Goal: Information Seeking & Learning: Learn about a topic

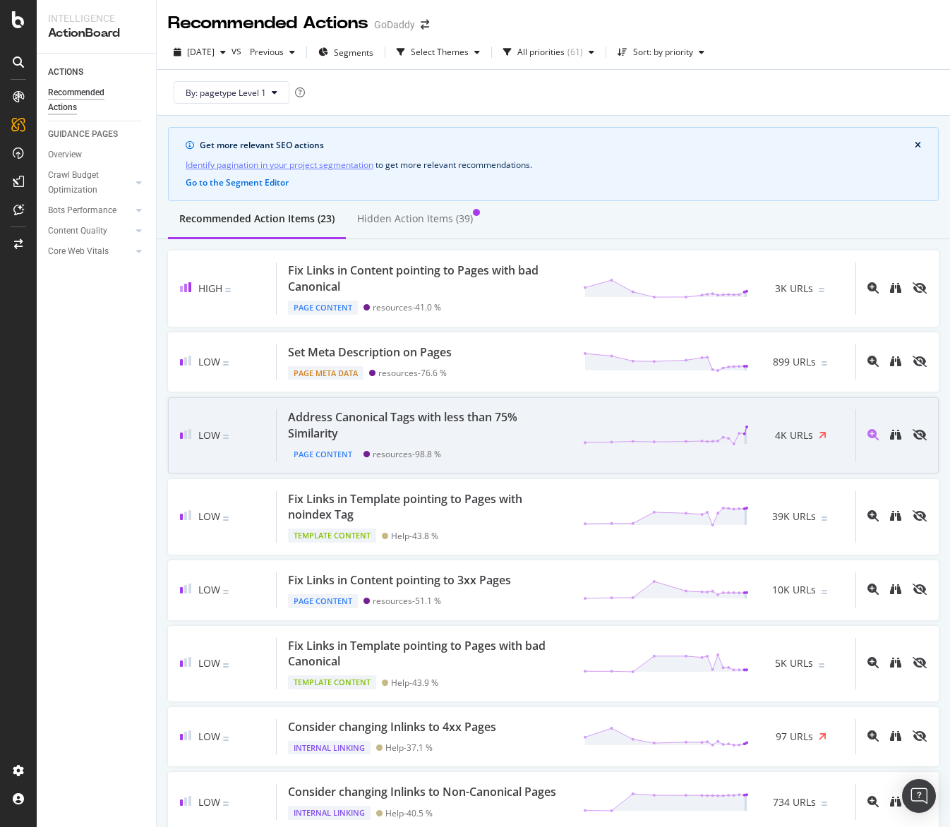
click at [353, 454] on div "Page Content" at bounding box center [323, 454] width 70 height 14
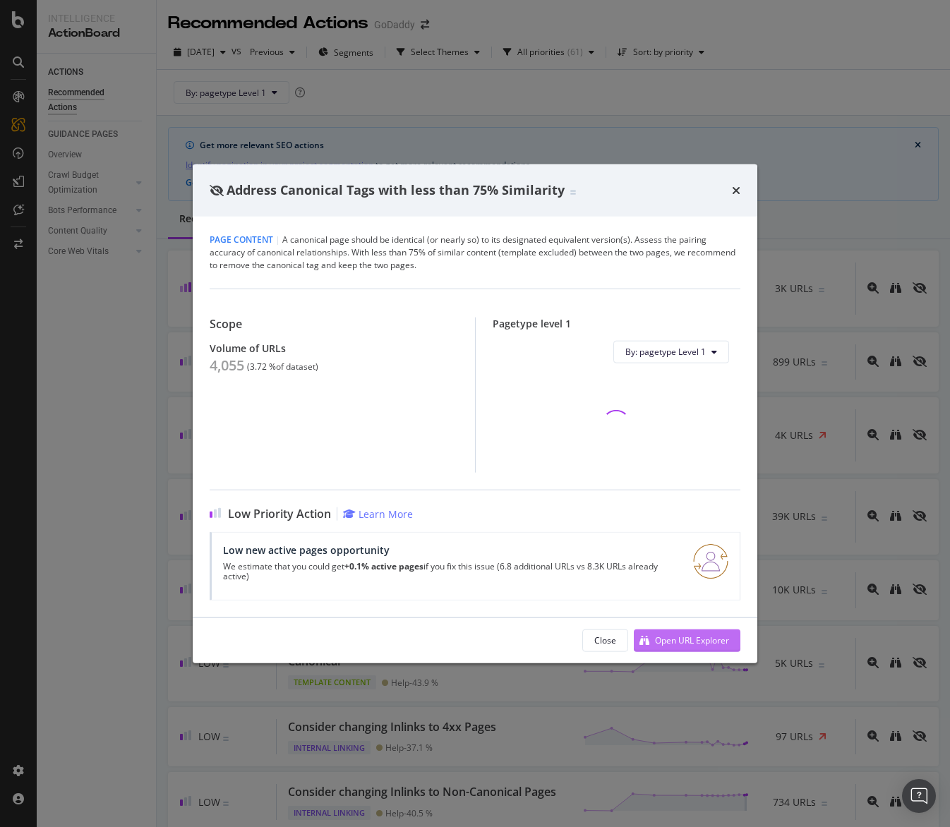
click at [703, 631] on div "Open URL Explorer" at bounding box center [680, 639] width 95 height 21
click at [738, 190] on icon "times" at bounding box center [736, 189] width 8 height 11
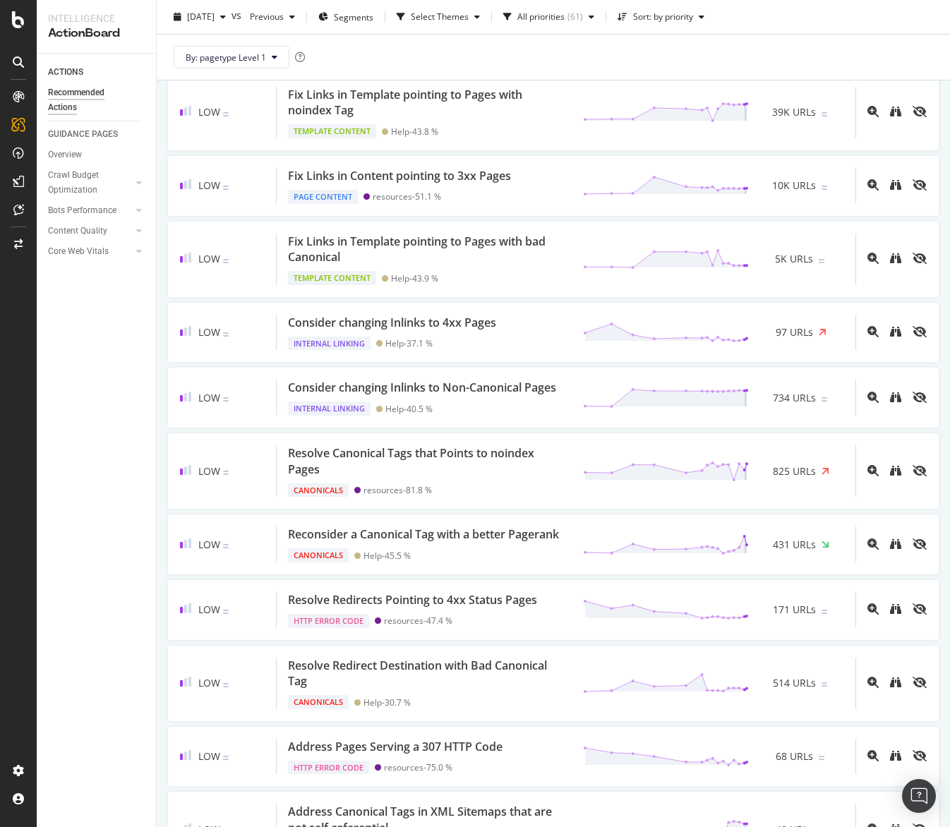
scroll to position [434, 0]
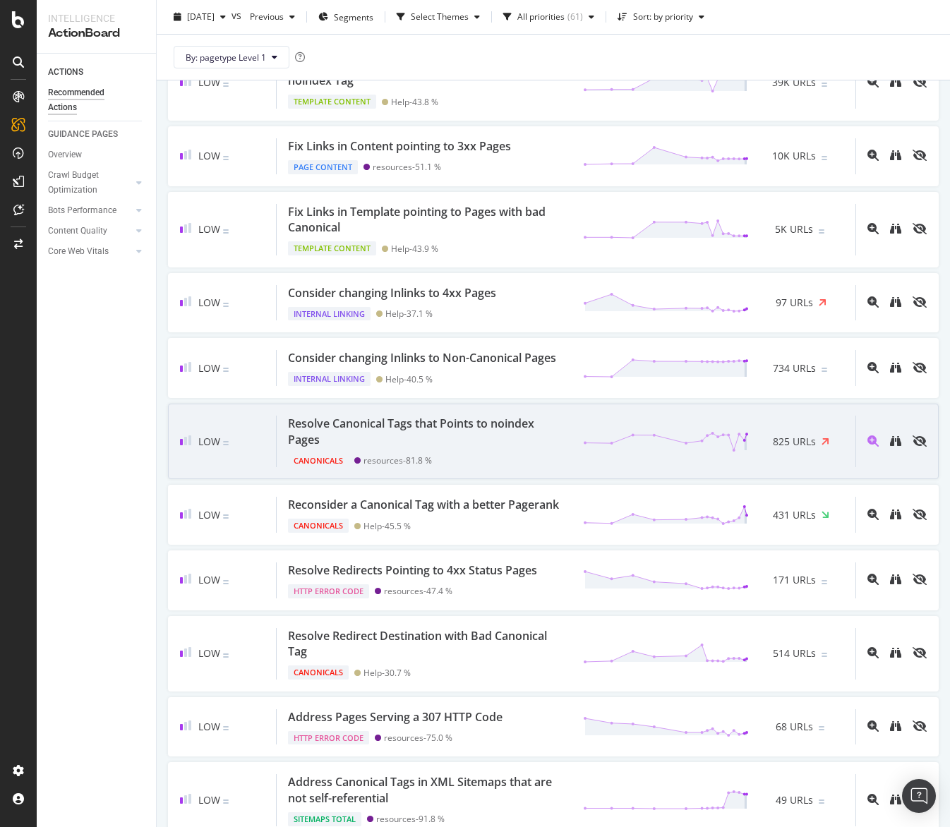
click at [426, 432] on div "Resolve Canonical Tags that Points to noindex Pages" at bounding box center [427, 432] width 278 height 32
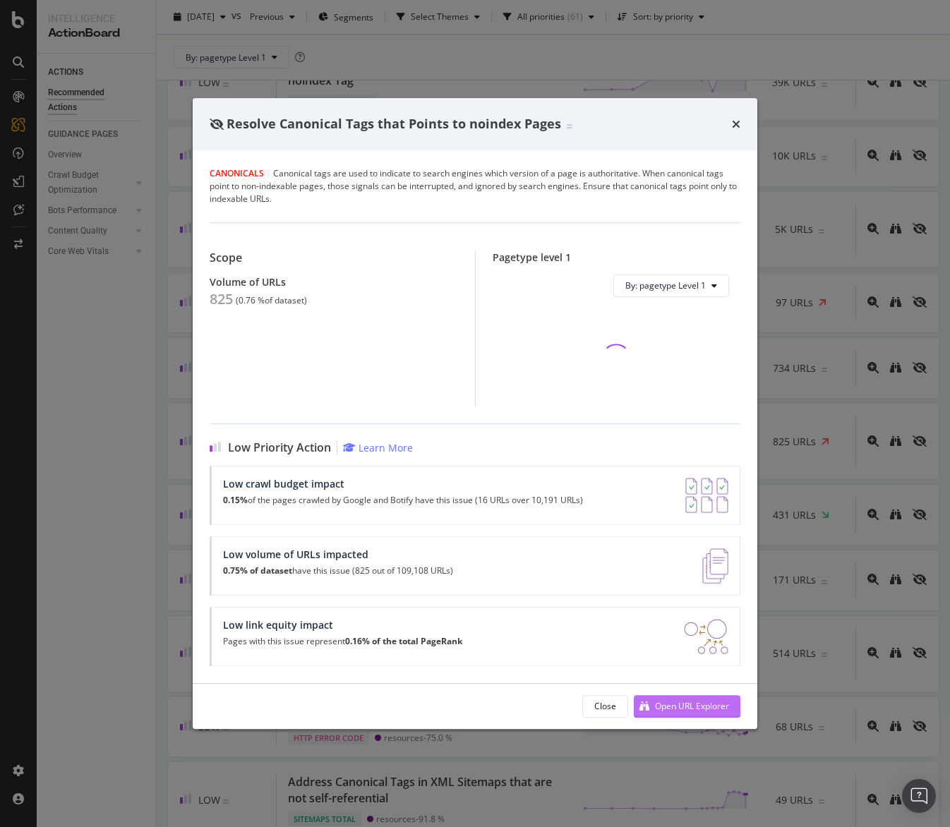
click at [659, 699] on div "Open URL Explorer" at bounding box center [680, 706] width 95 height 21
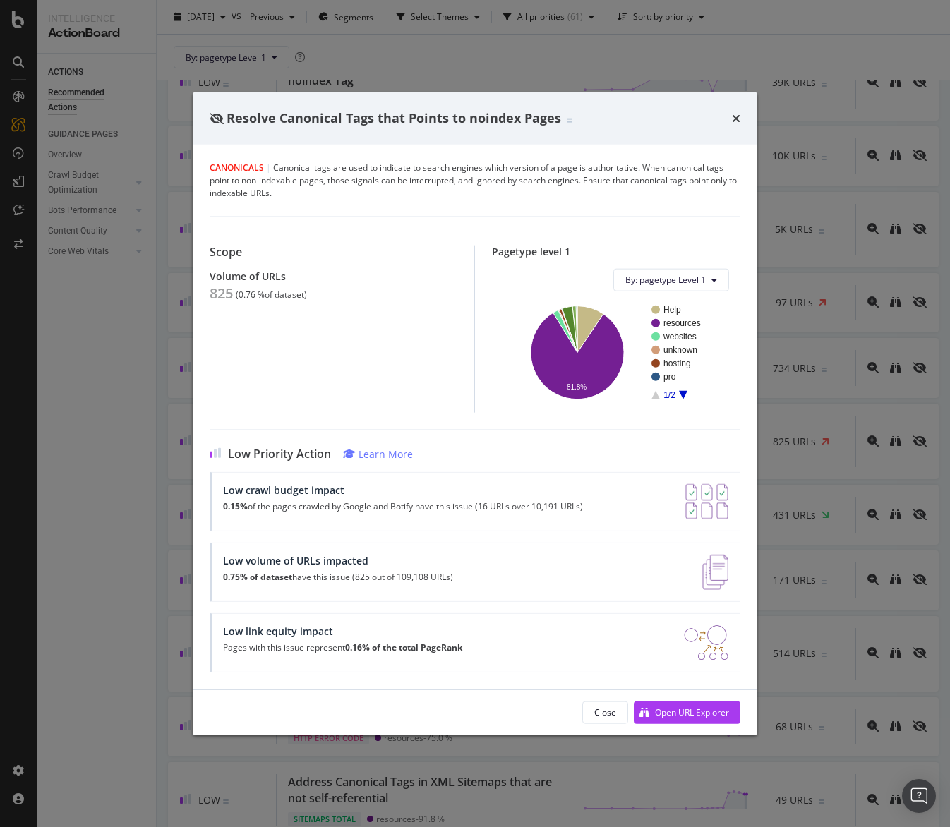
click at [729, 128] on div "Resolve Canonical Tags that Points to noindex Pages" at bounding box center [475, 118] width 564 height 52
click at [738, 120] on icon "times" at bounding box center [736, 117] width 8 height 11
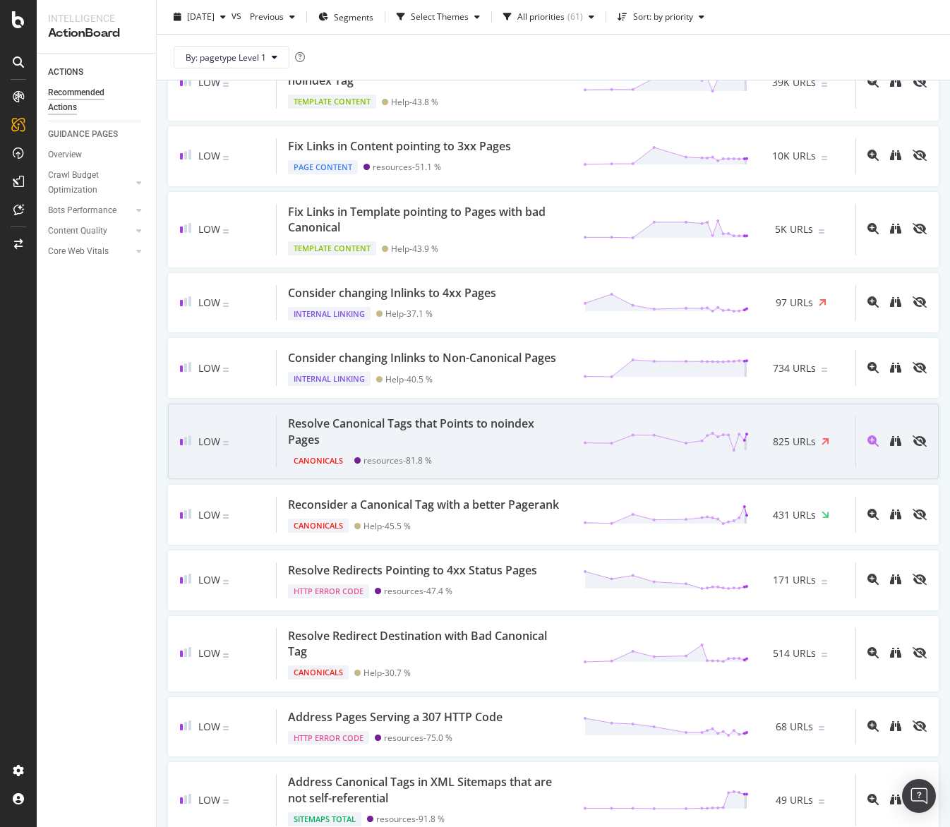
scroll to position [880, 0]
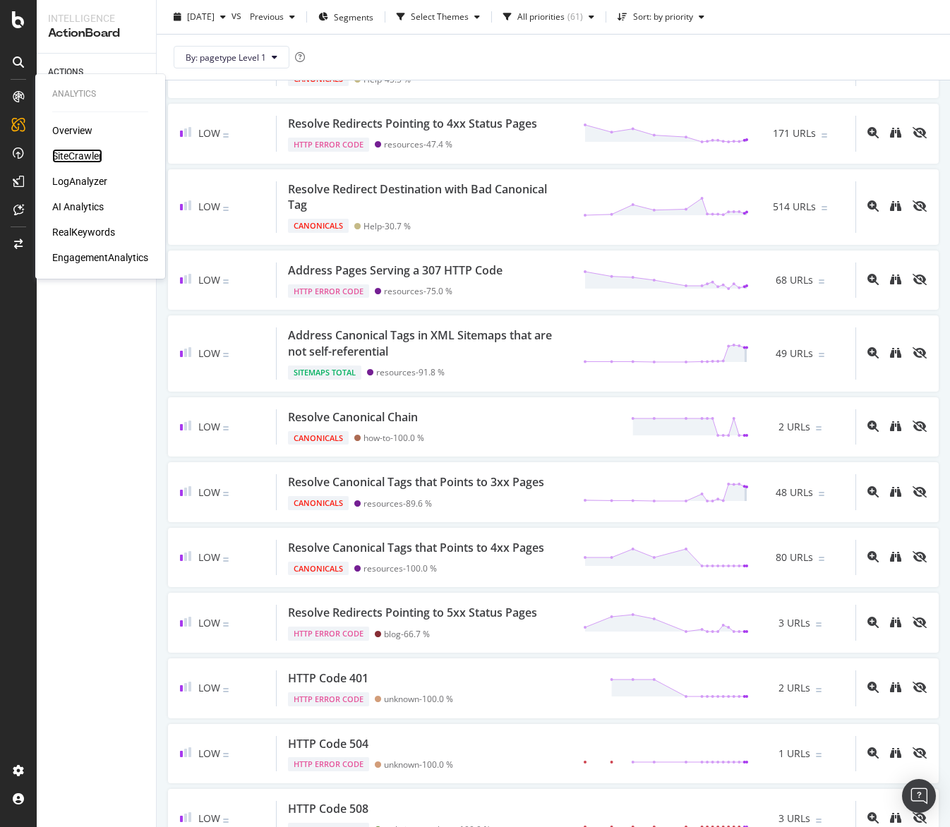
click at [87, 150] on div "SiteCrawler" at bounding box center [77, 156] width 50 height 14
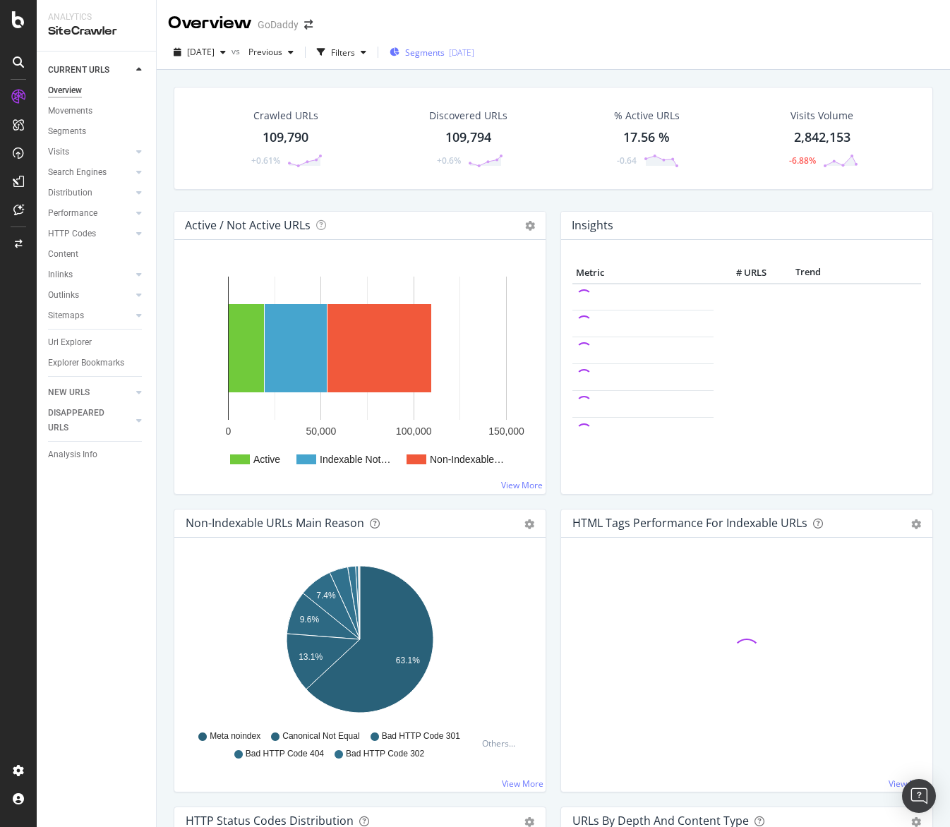
click at [474, 56] on div "[DATE]" at bounding box center [461, 53] width 25 height 12
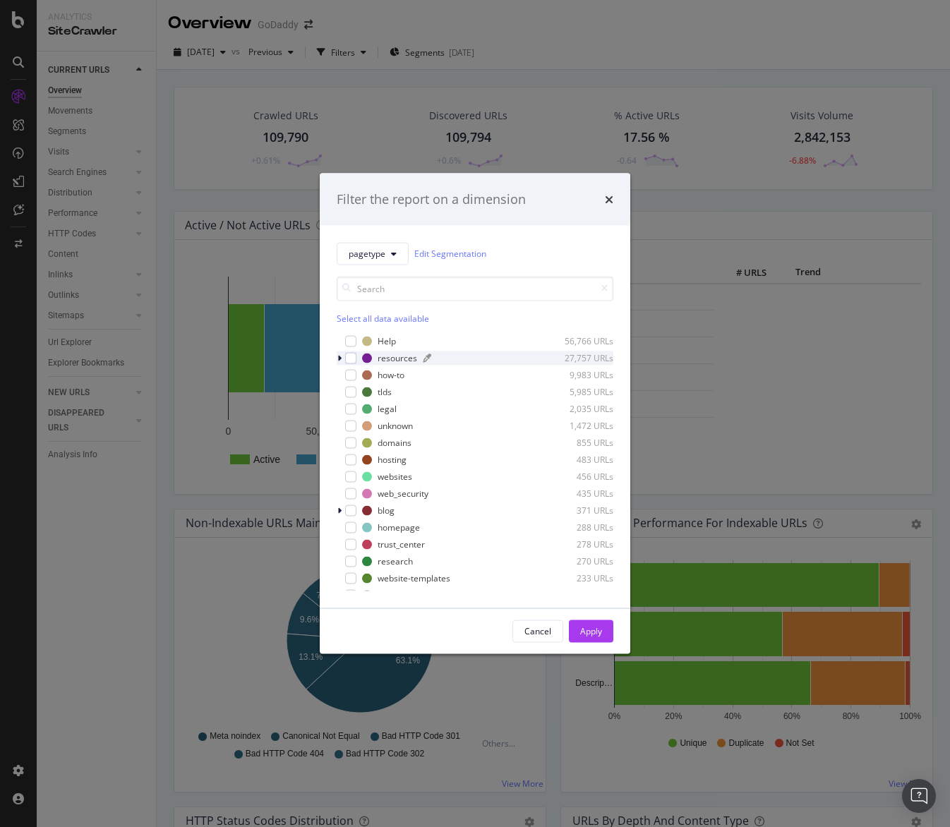
click at [393, 358] on div "resources" at bounding box center [397, 358] width 40 height 12
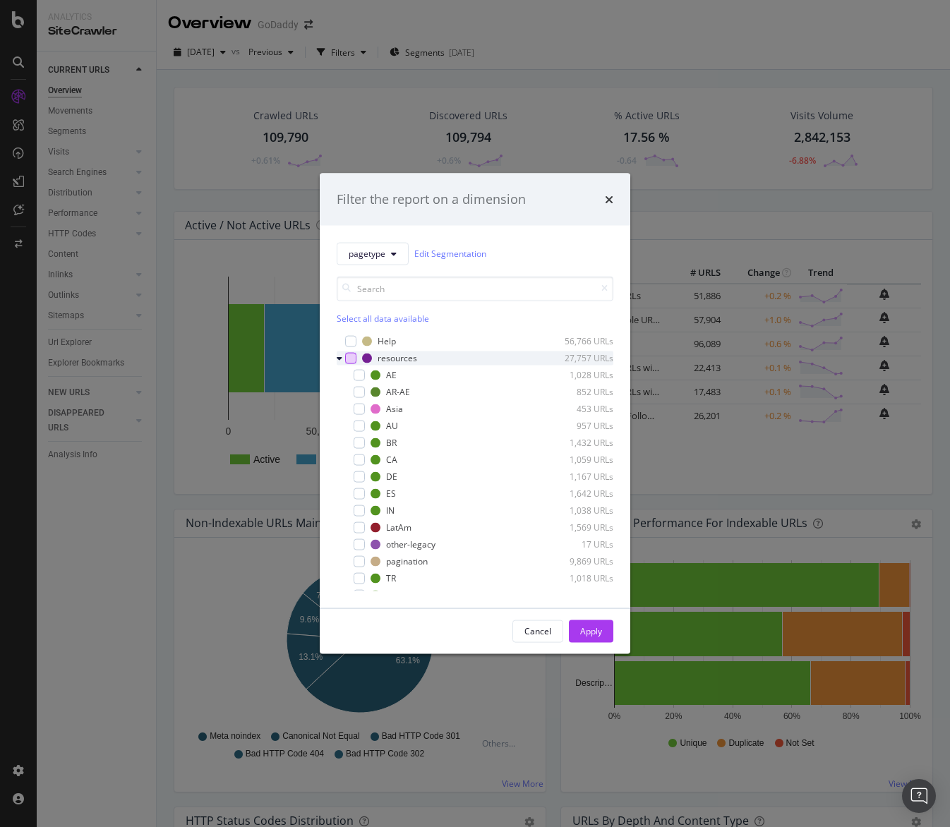
click at [353, 358] on div "modal" at bounding box center [350, 357] width 11 height 11
click at [580, 636] on div "Apply" at bounding box center [591, 631] width 22 height 12
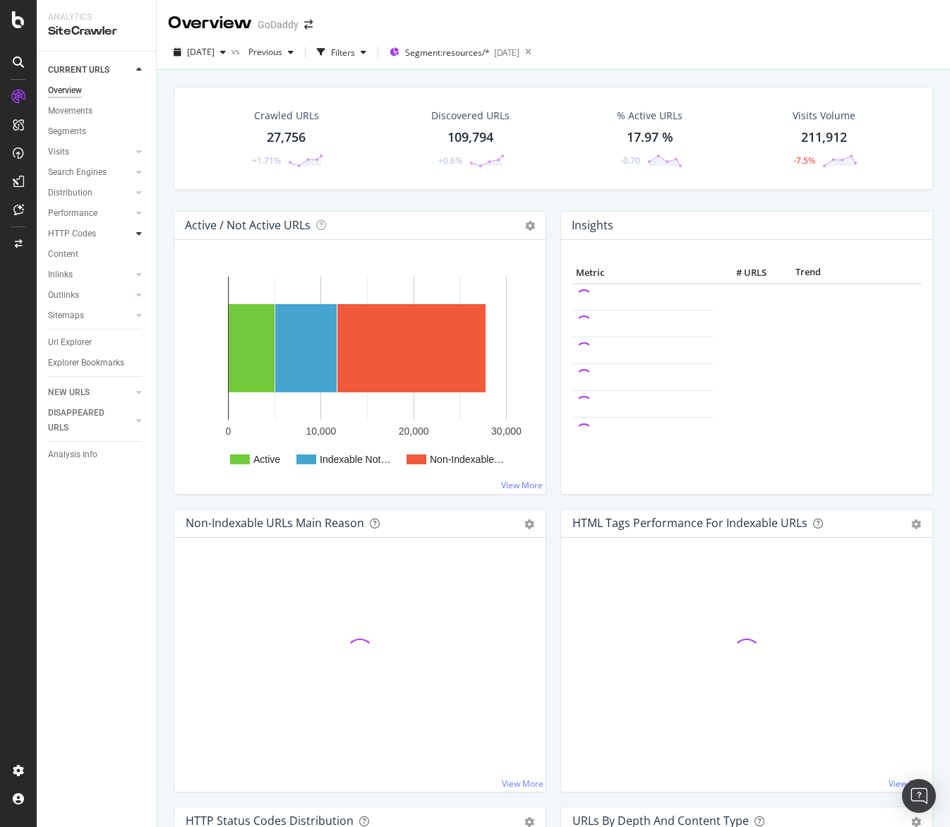
click at [138, 231] on icon at bounding box center [139, 233] width 6 height 8
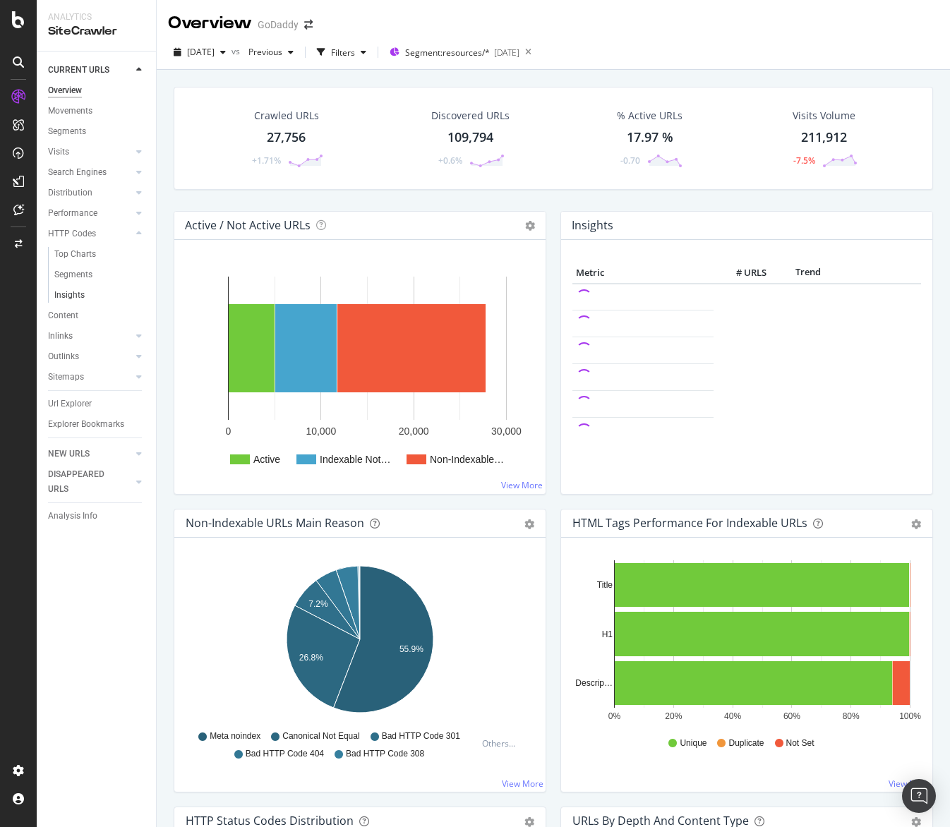
click at [88, 291] on link "Insights" at bounding box center [100, 295] width 92 height 15
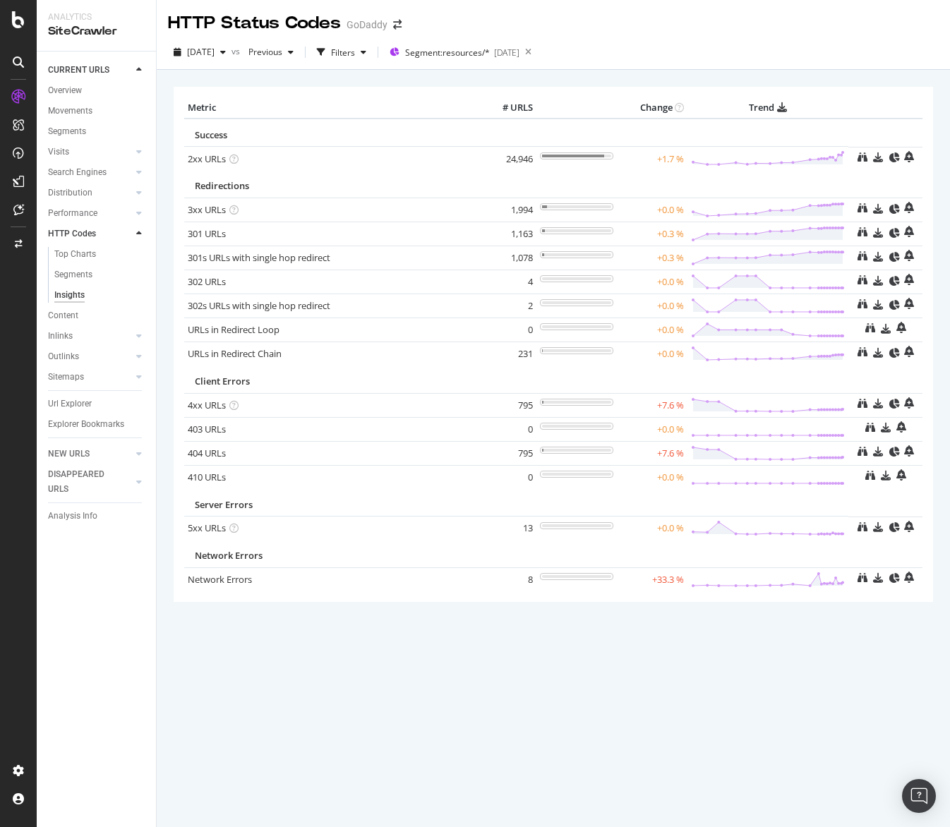
click at [228, 455] on div "404 URLs" at bounding box center [332, 453] width 289 height 13
click at [219, 454] on link "404 URLs" at bounding box center [207, 453] width 38 height 13
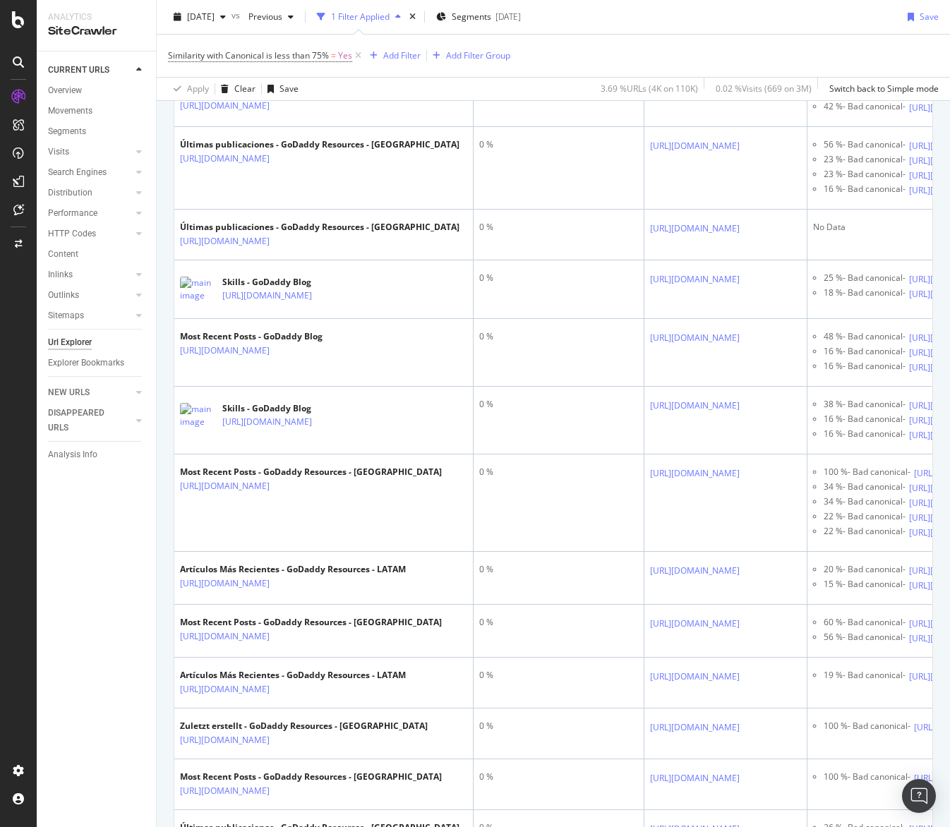
scroll to position [1542, 0]
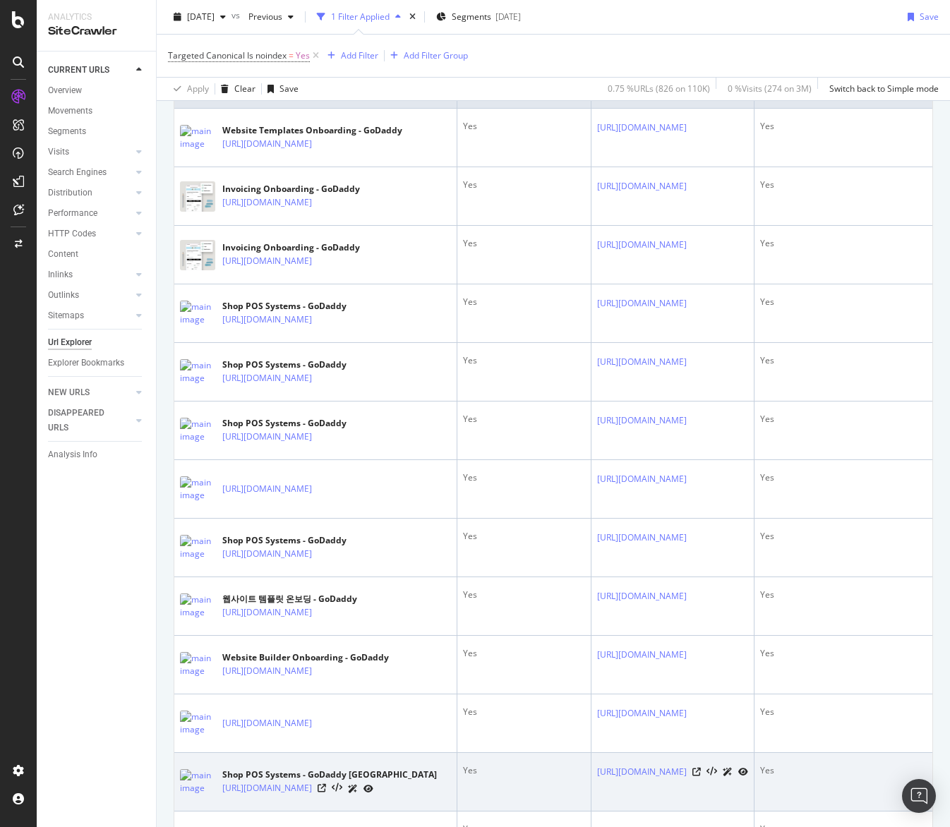
scroll to position [422, 0]
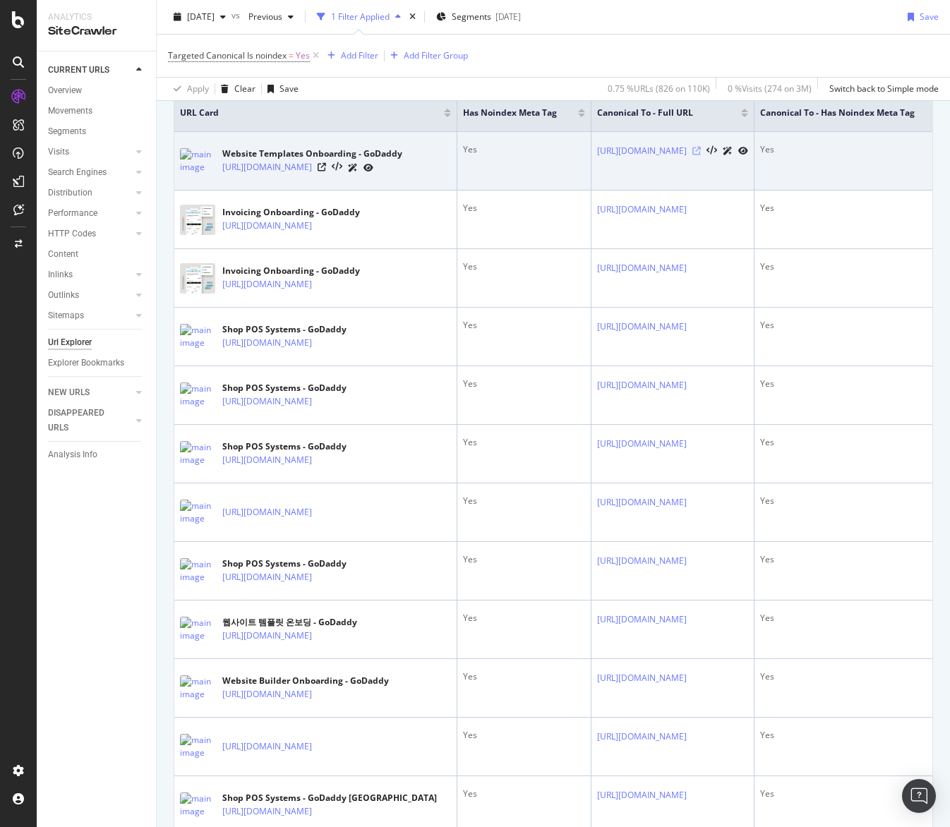
click at [701, 149] on icon at bounding box center [696, 151] width 8 height 8
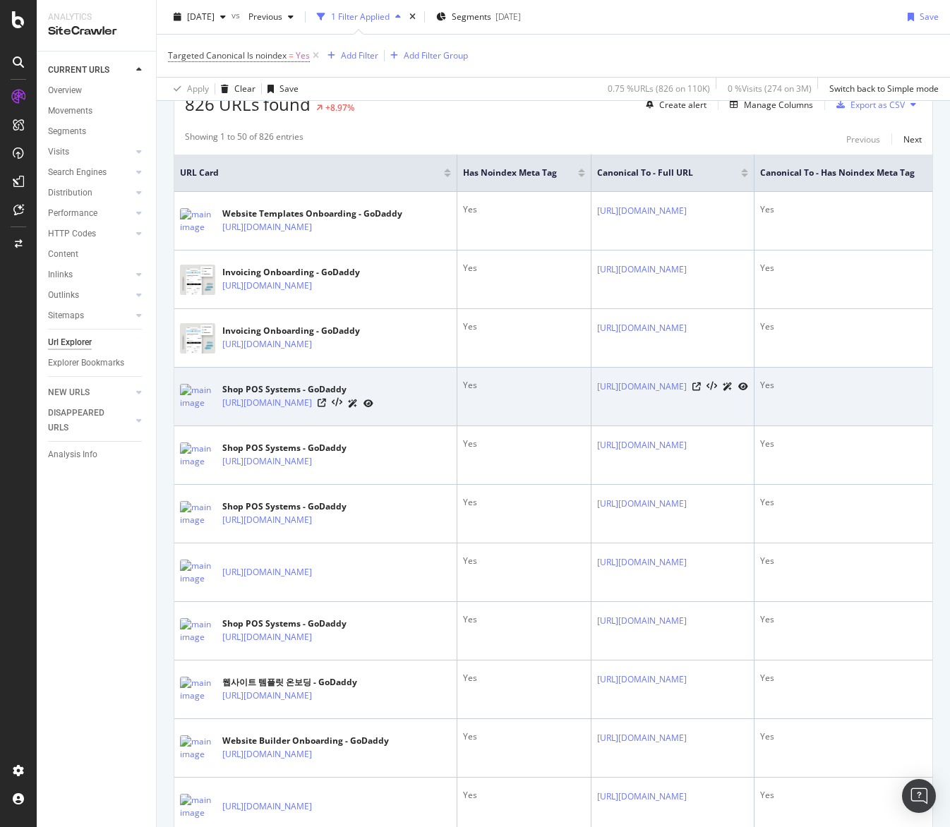
scroll to position [392, 0]
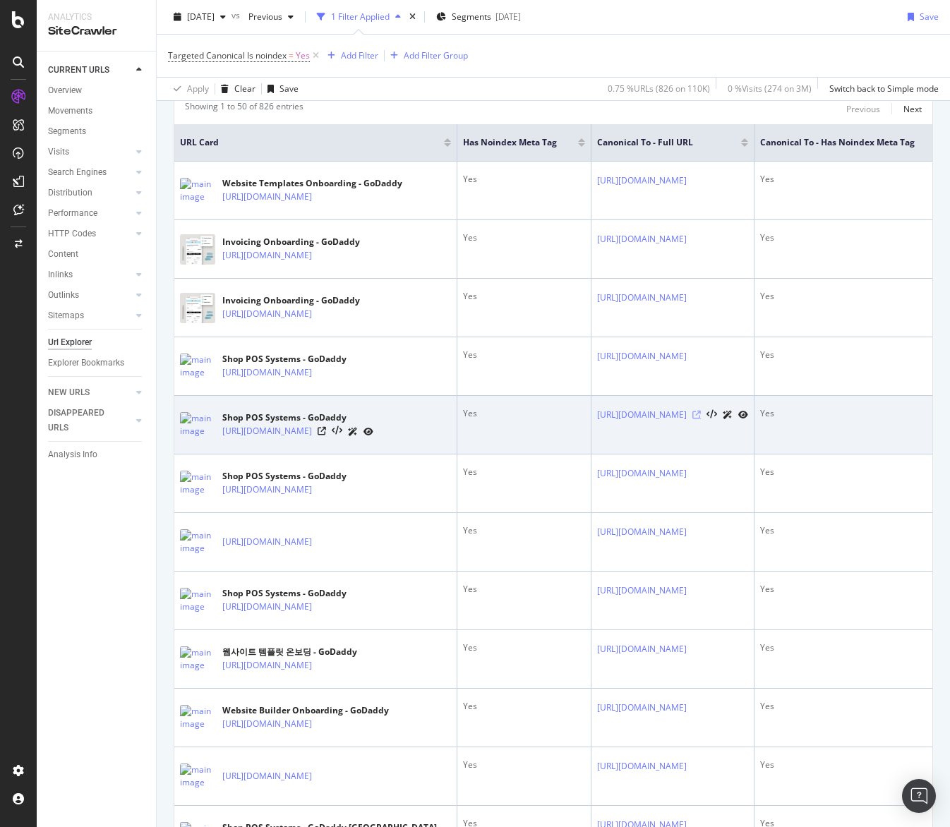
click at [701, 419] on icon at bounding box center [696, 415] width 8 height 8
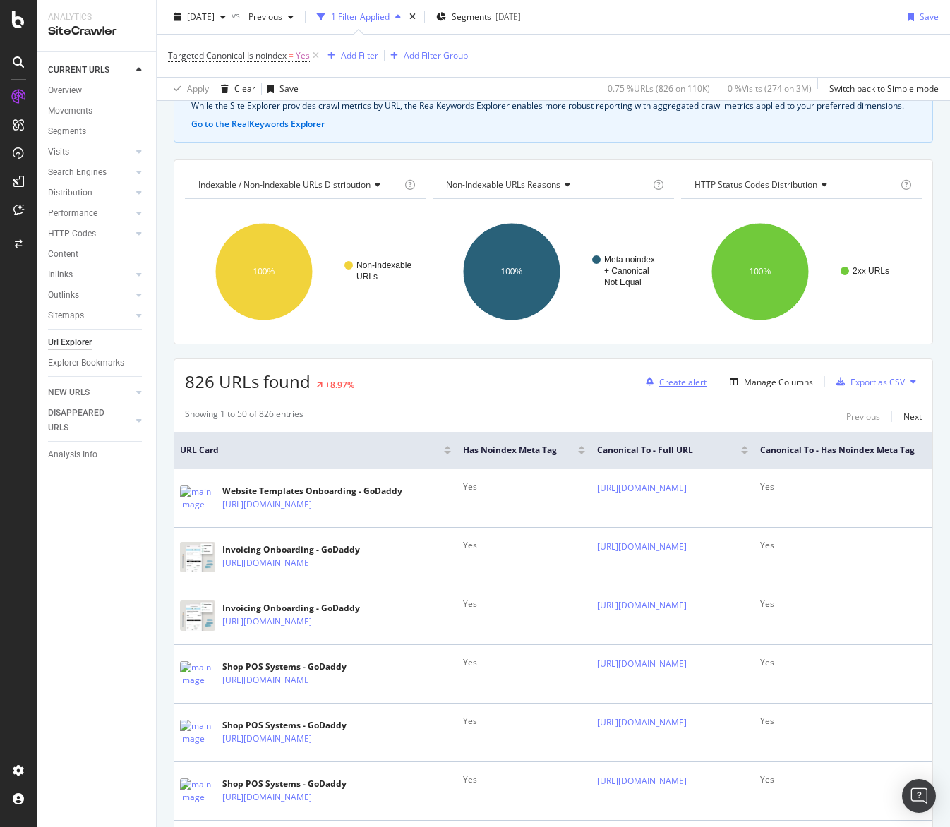
scroll to position [0, 0]
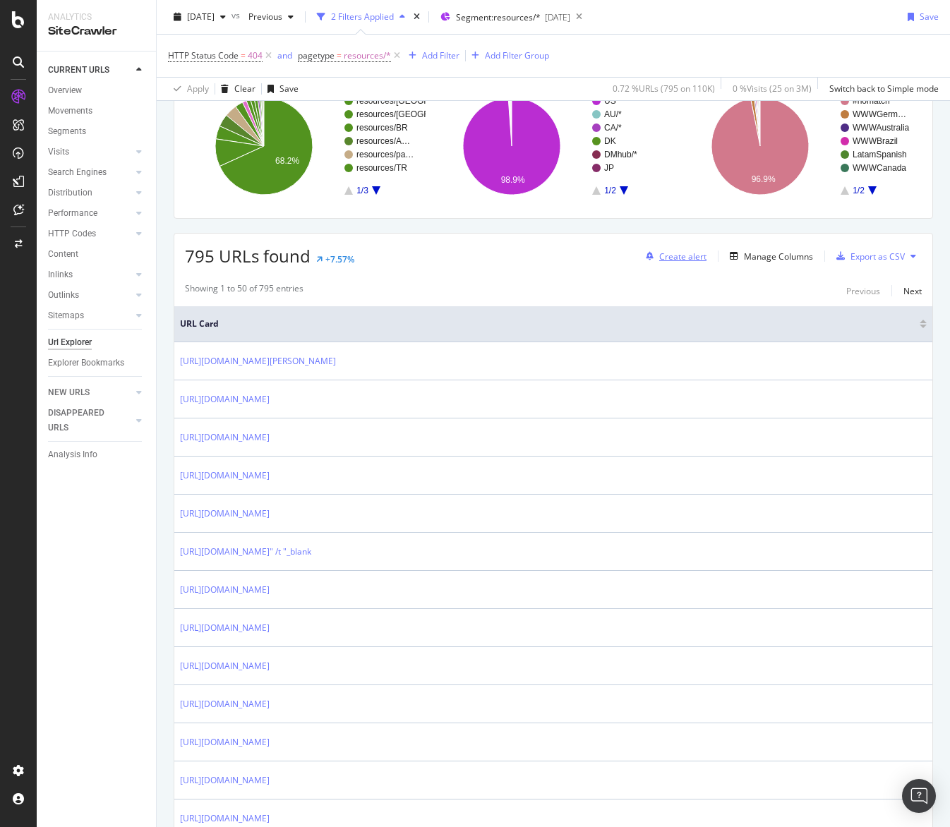
scroll to position [315, 0]
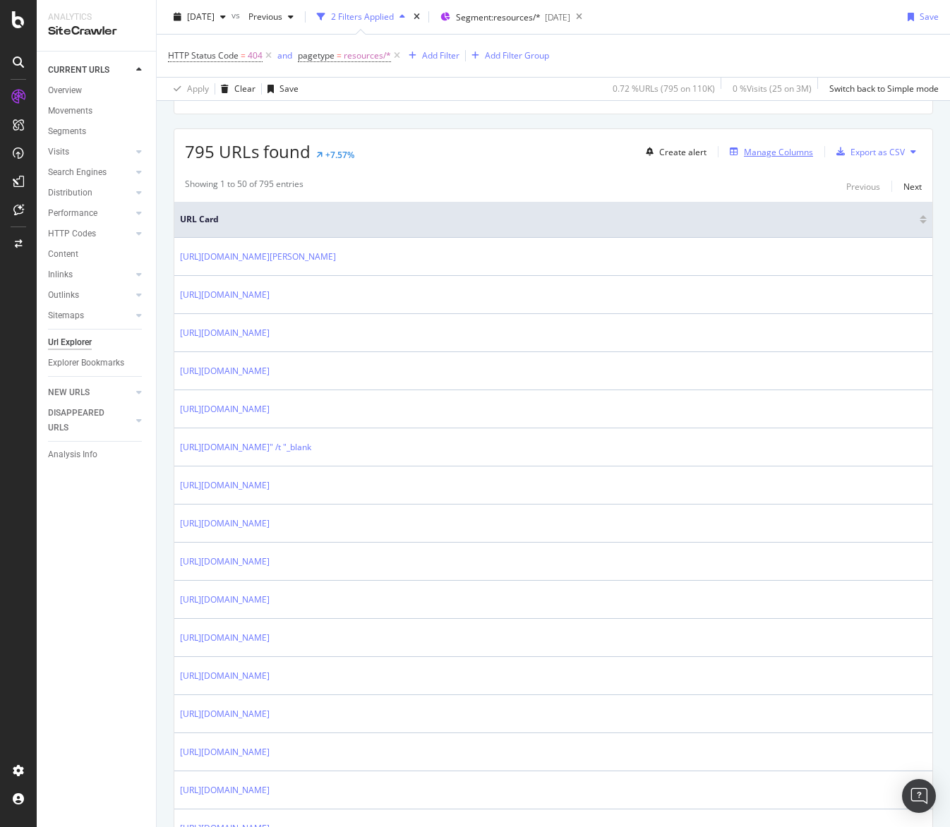
click at [763, 157] on div "Manage Columns" at bounding box center [778, 152] width 69 height 12
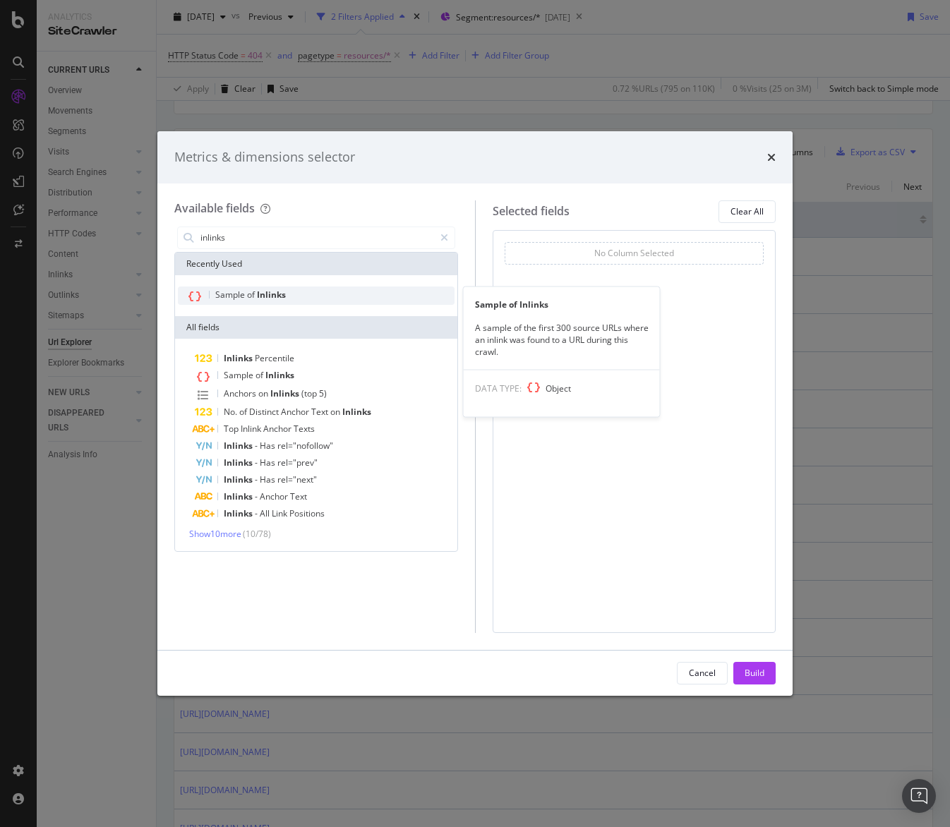
type input "inlinks"
click at [277, 299] on span "Inlinks" at bounding box center [271, 295] width 29 height 12
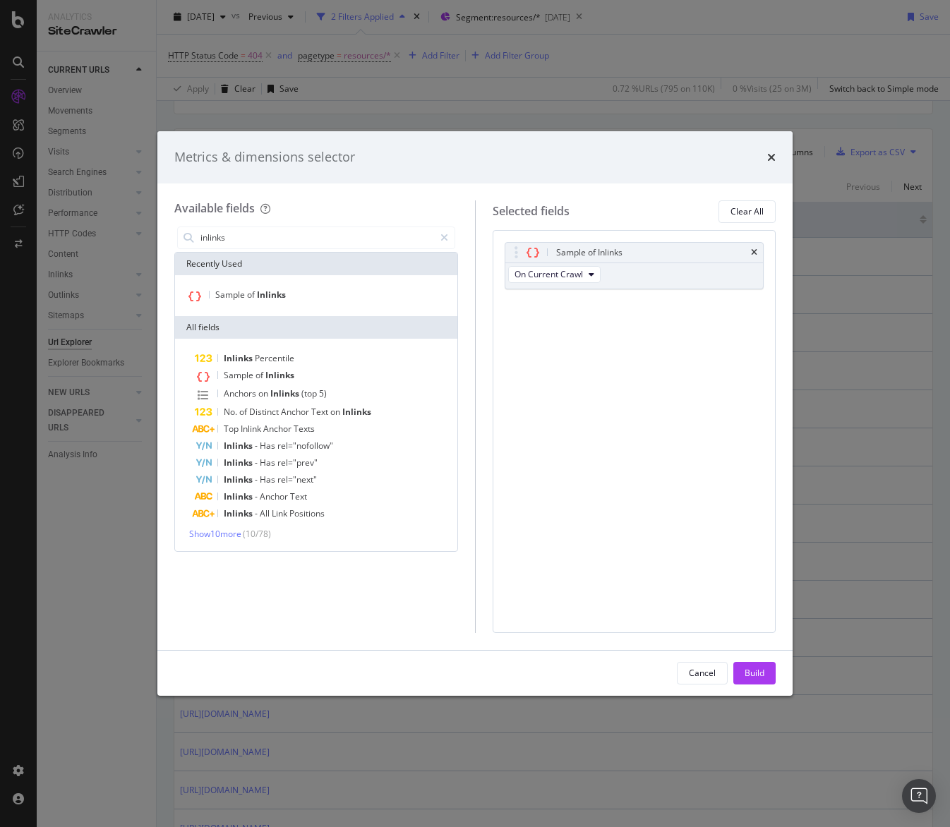
click at [264, 532] on span "( 10 / 78 )" at bounding box center [257, 534] width 28 height 12
click at [236, 534] on span "Show 10 more" at bounding box center [215, 534] width 52 height 12
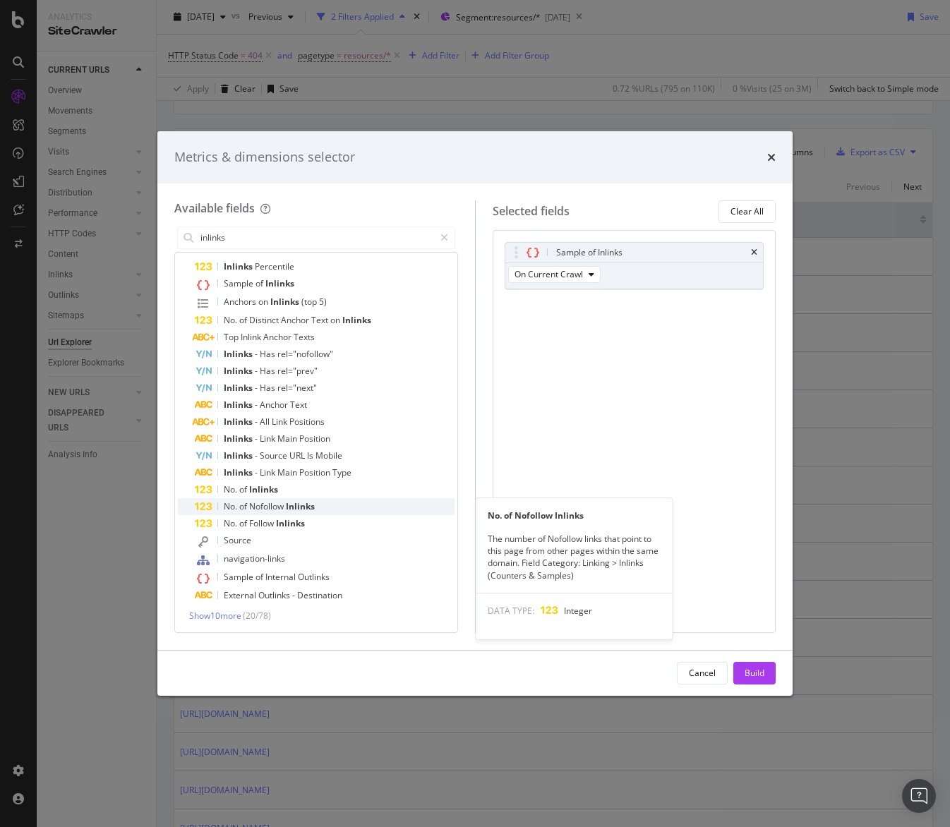
scroll to position [78, 0]
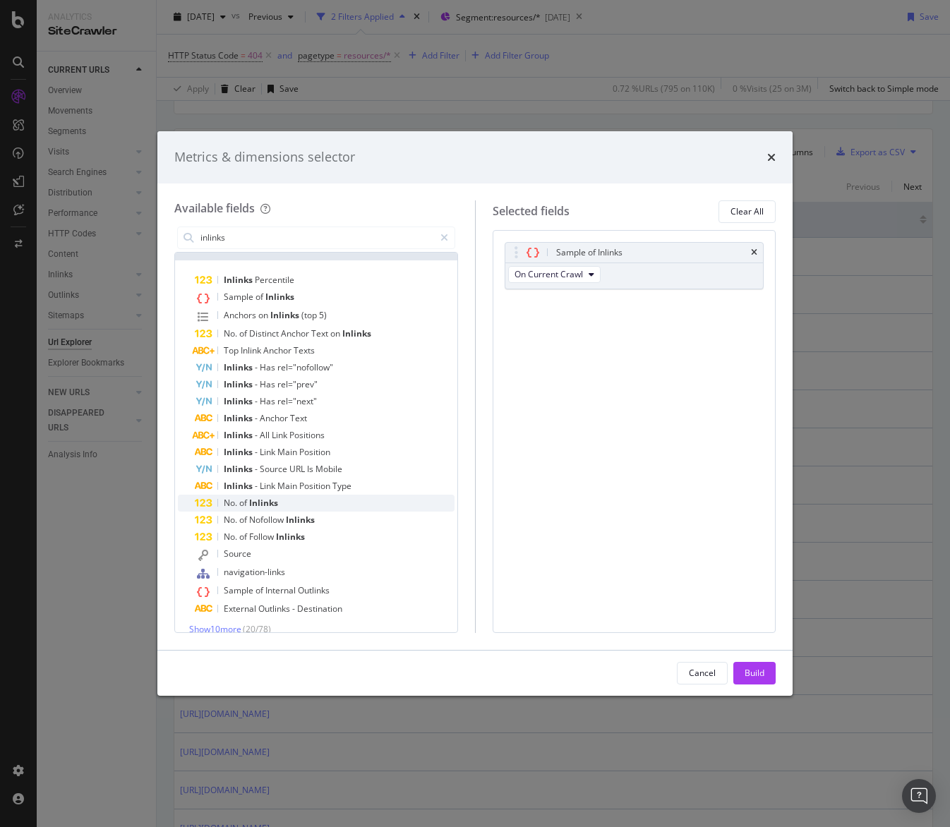
click at [289, 505] on div "No. of Inlinks" at bounding box center [325, 503] width 260 height 17
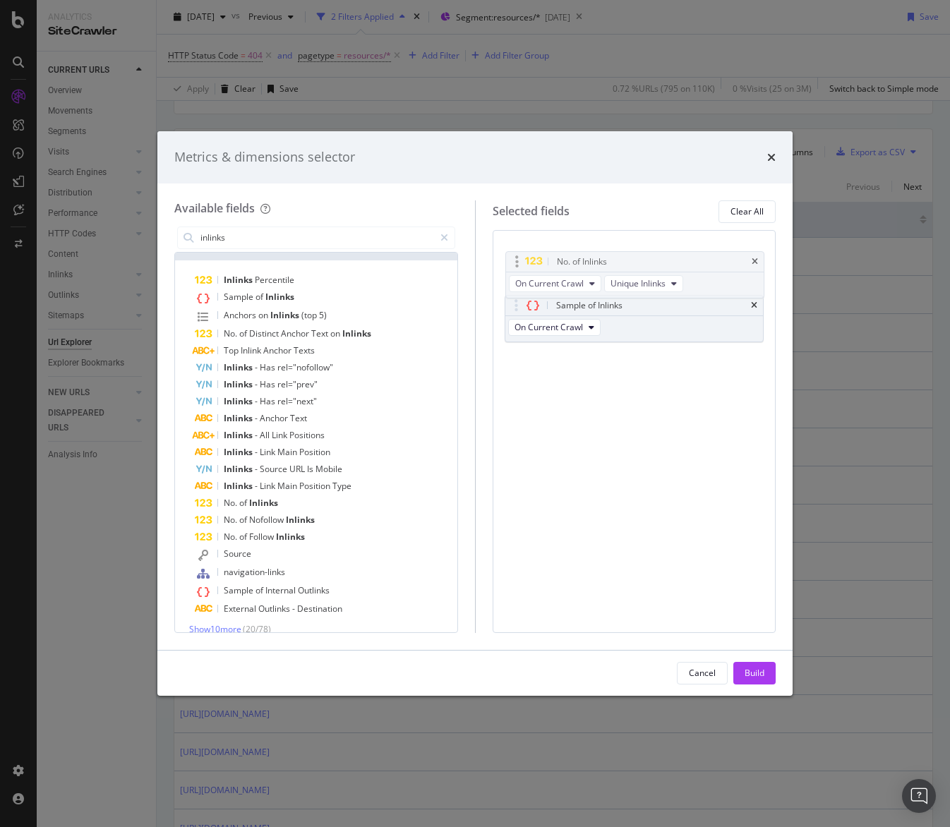
drag, startPoint x: 519, startPoint y: 305, endPoint x: 520, endPoint y: 262, distance: 43.7
click at [520, 262] on body "Analytics SiteCrawler CURRENT URLS Overview Movements Segments Visits Analysis …" at bounding box center [475, 413] width 950 height 827
click at [753, 670] on div "Build" at bounding box center [754, 673] width 20 height 12
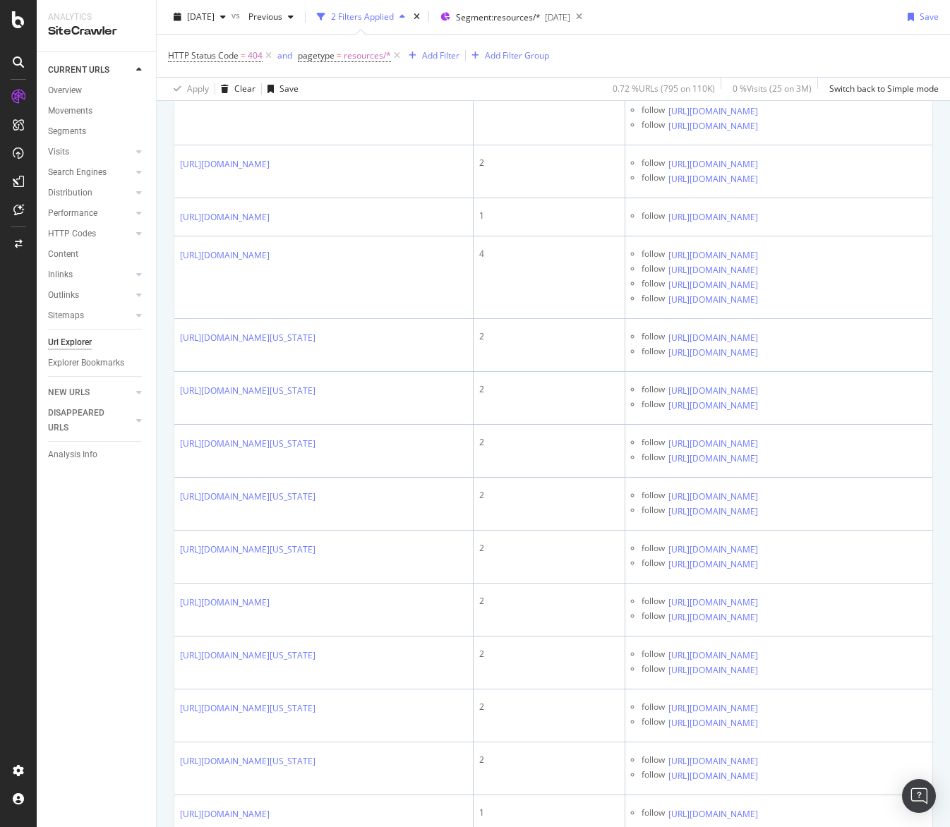
scroll to position [0, 3]
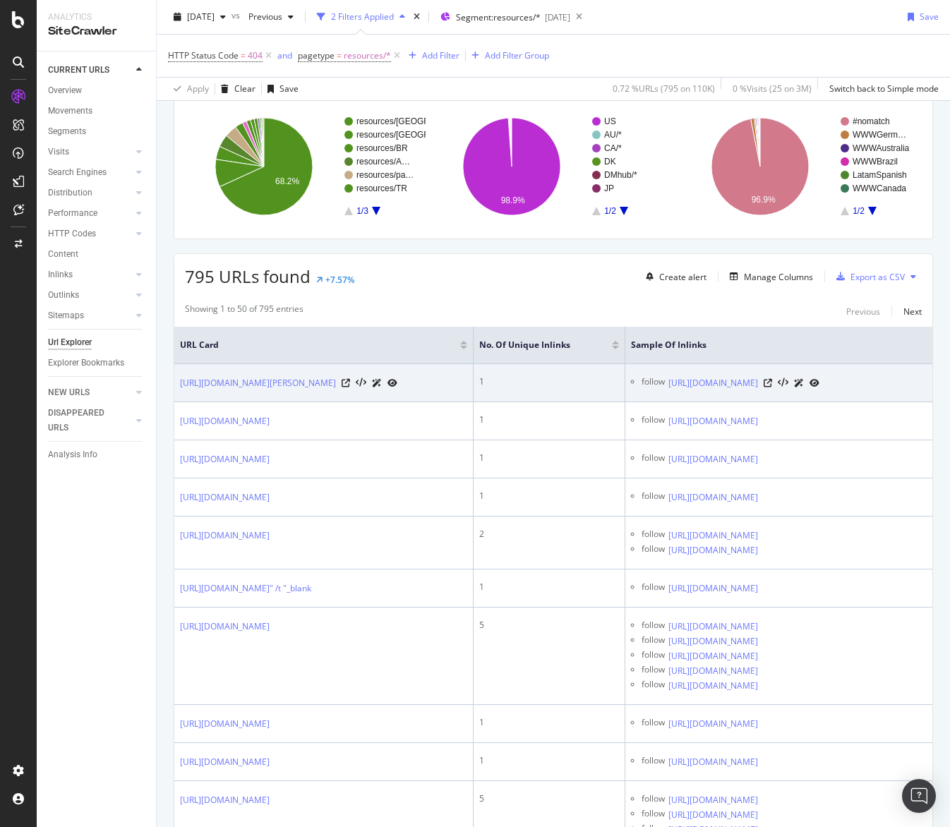
scroll to position [238, 0]
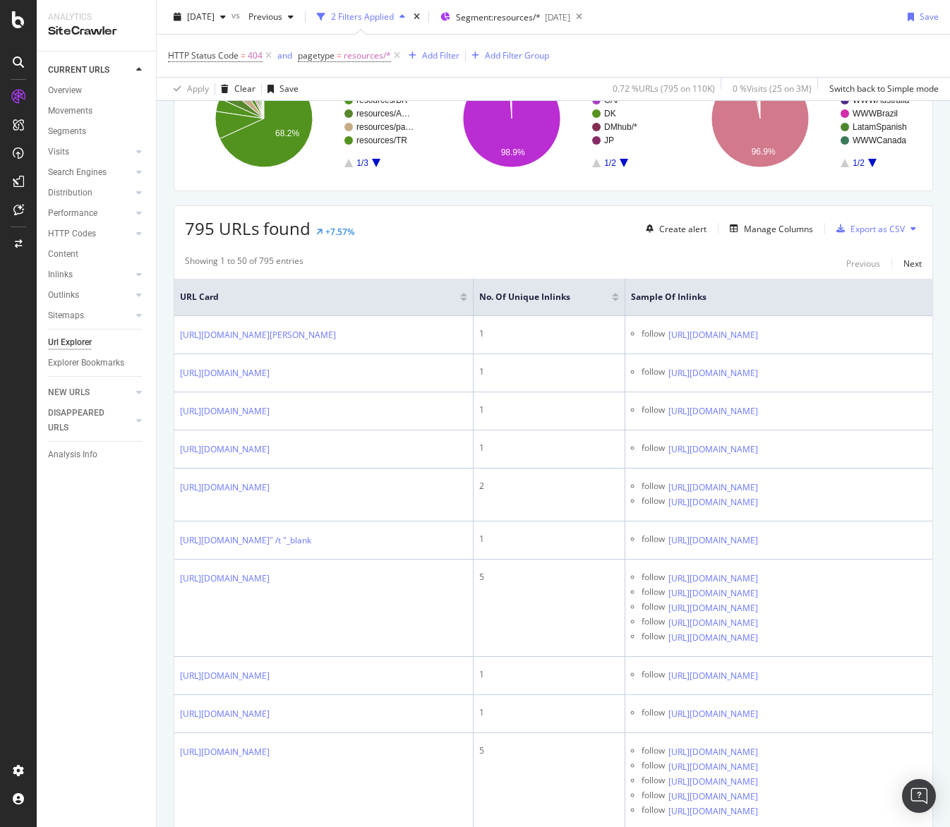
click at [619, 301] on div at bounding box center [615, 300] width 7 height 4
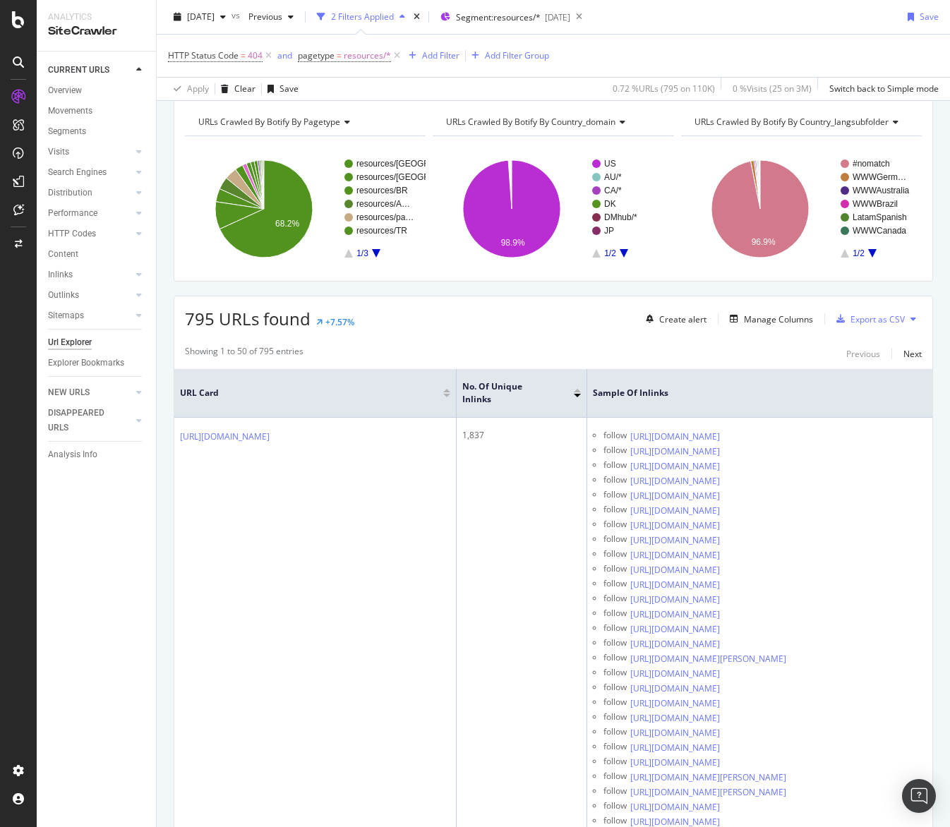
scroll to position [149, 0]
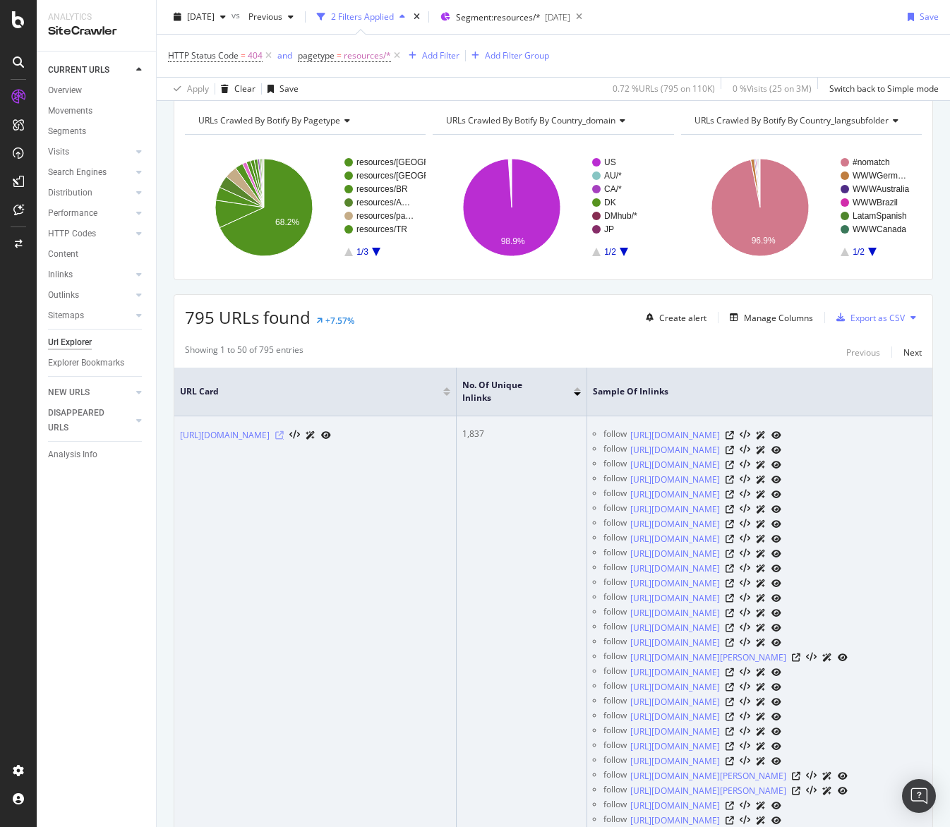
click at [284, 431] on icon at bounding box center [279, 435] width 8 height 8
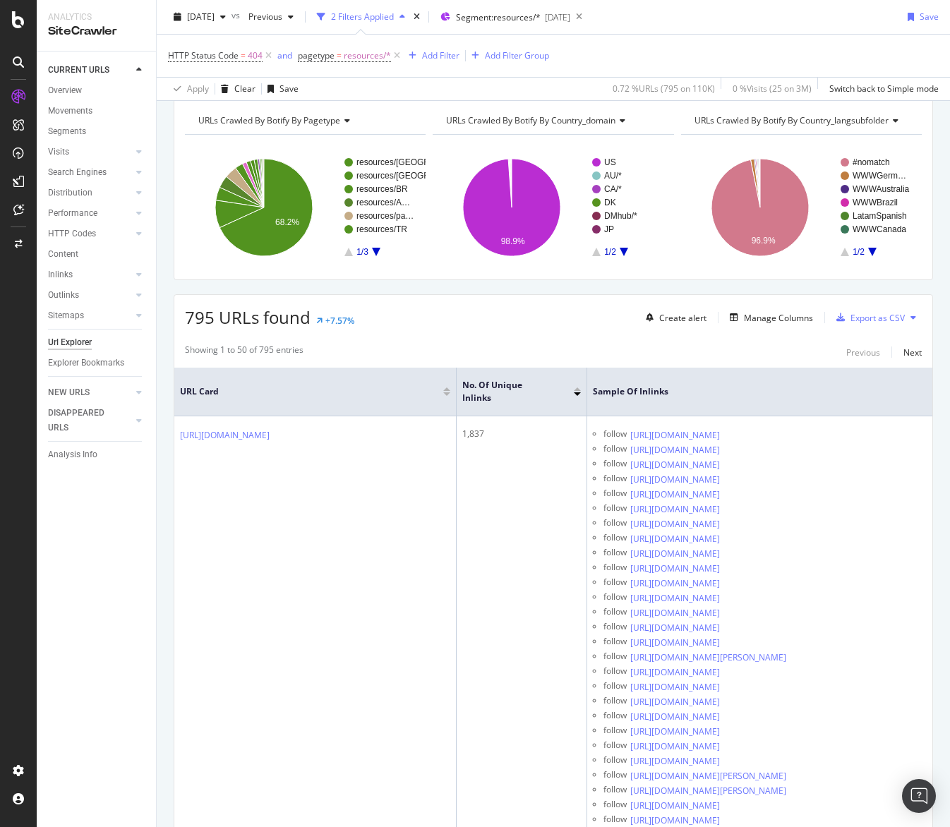
click at [579, 387] on div at bounding box center [577, 389] width 7 height 4
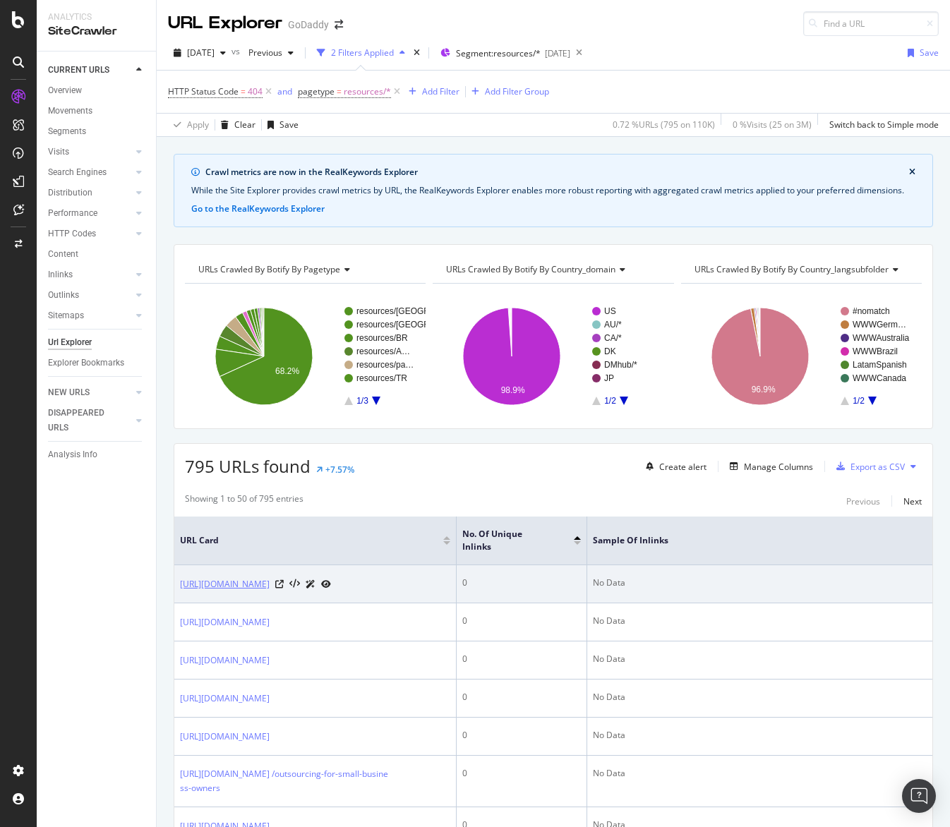
click at [238, 577] on link "https://www.godaddy.com/resources/en-au/hosting/web-hosting" at bounding box center [225, 584] width 90 height 14
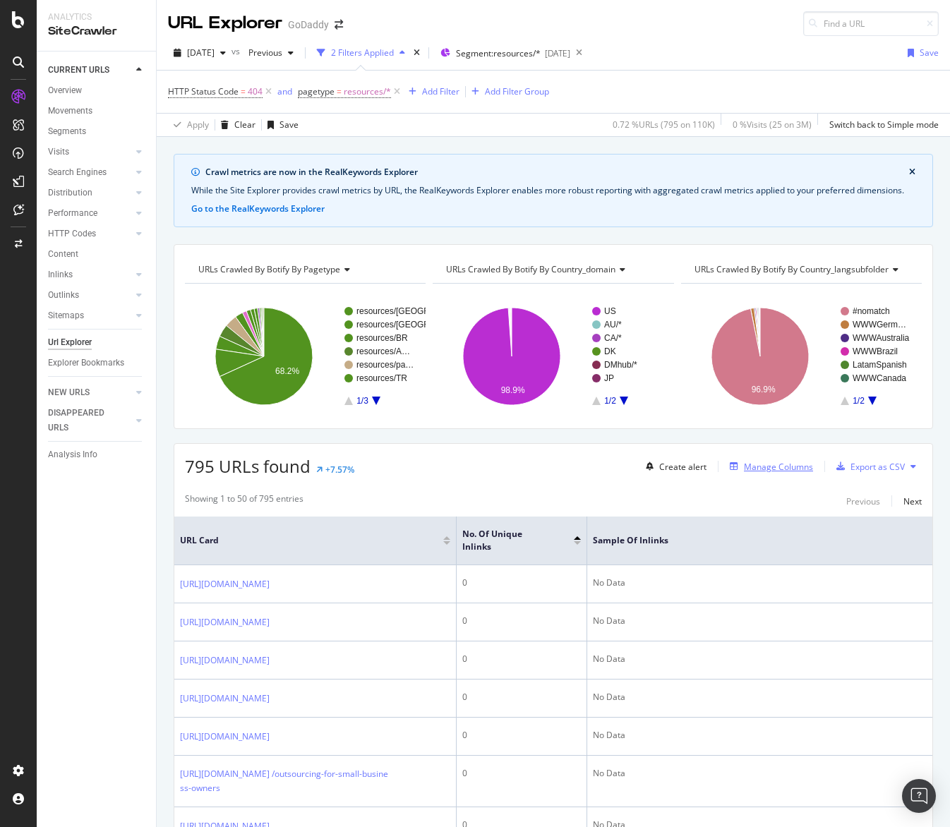
click at [785, 461] on div "Manage Columns" at bounding box center [778, 467] width 69 height 12
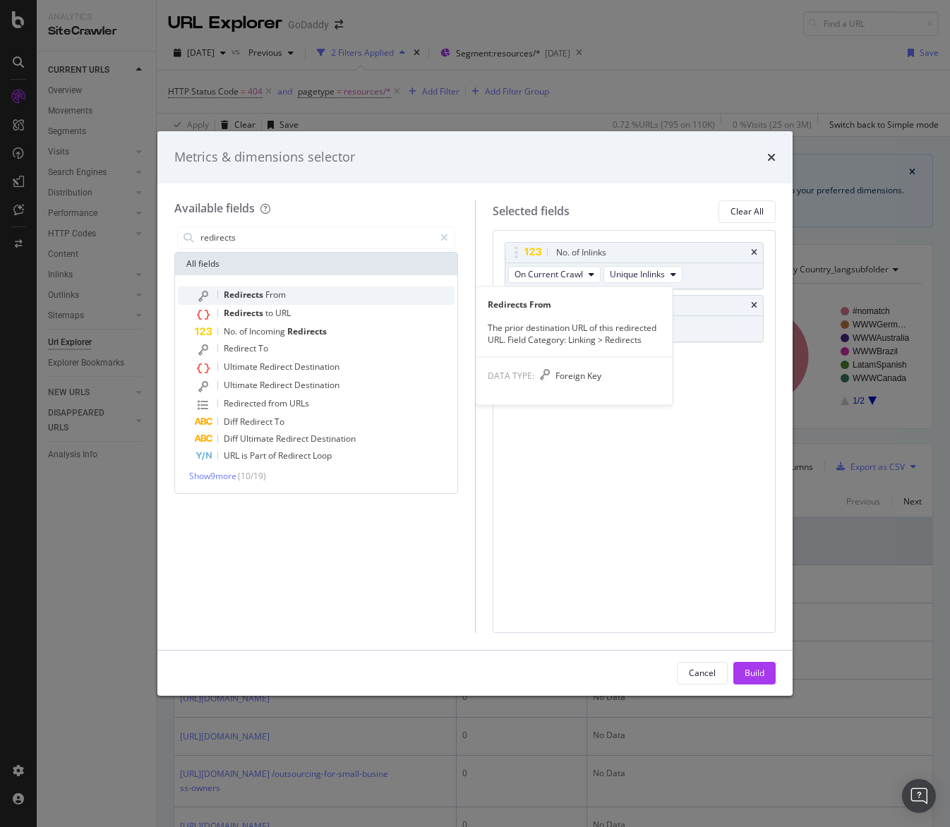
type input "redirects"
click at [269, 292] on span "From" at bounding box center [275, 295] width 20 height 12
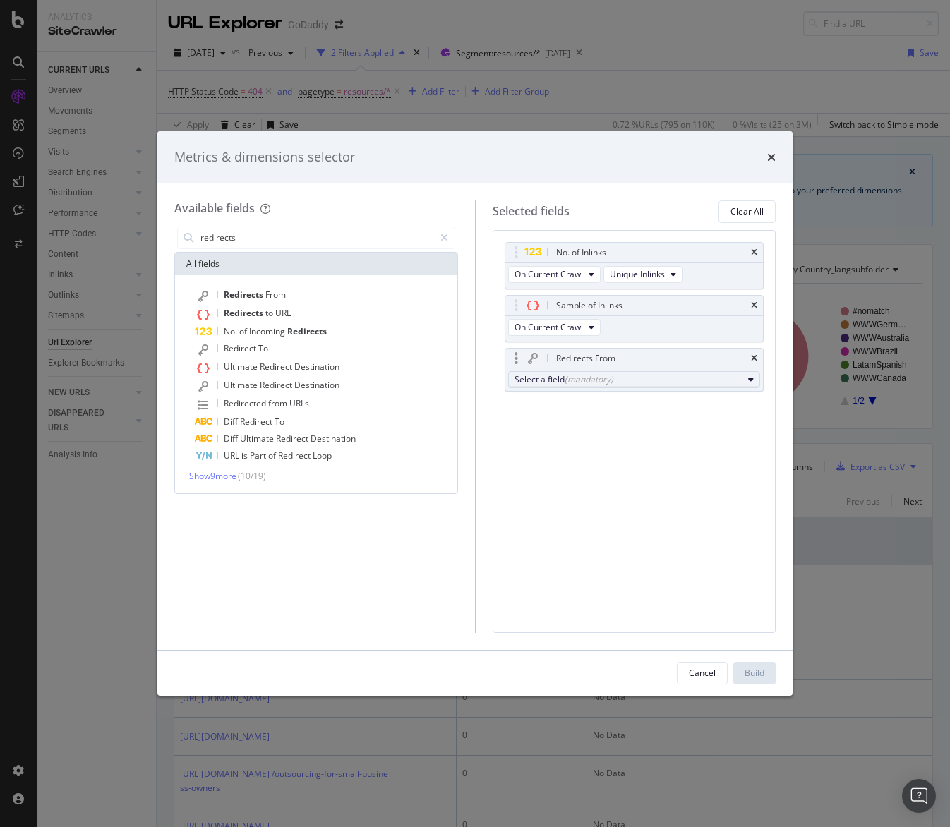
click at [612, 377] on div "Select a field (mandatory)" at bounding box center [628, 379] width 229 height 12
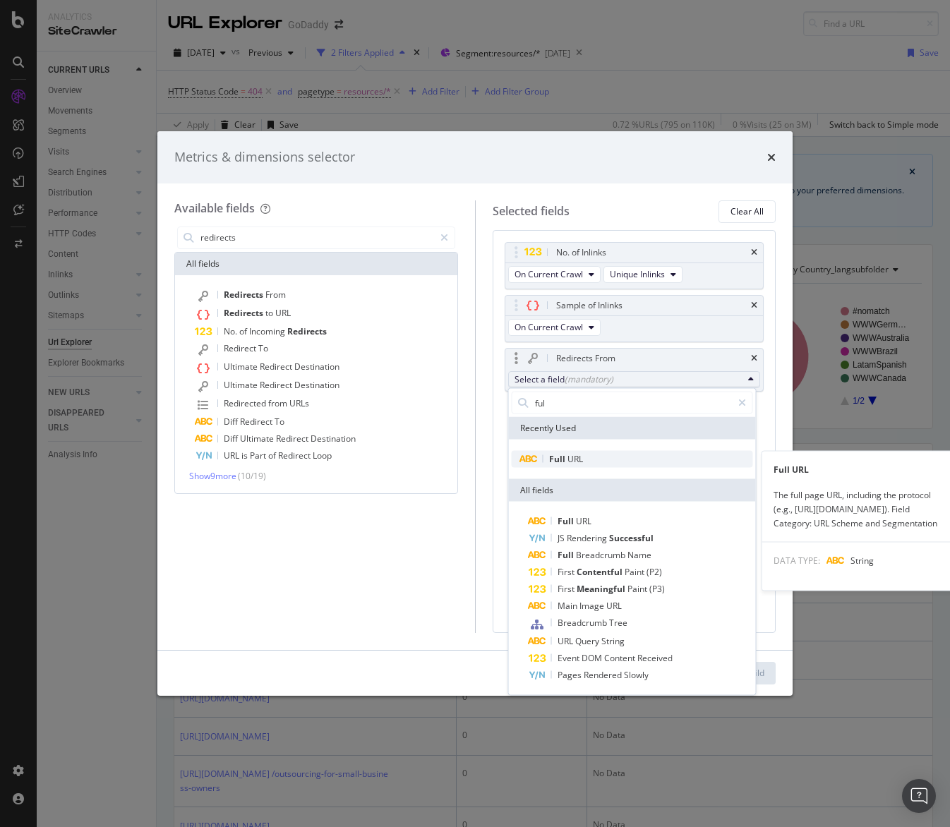
type input "ful"
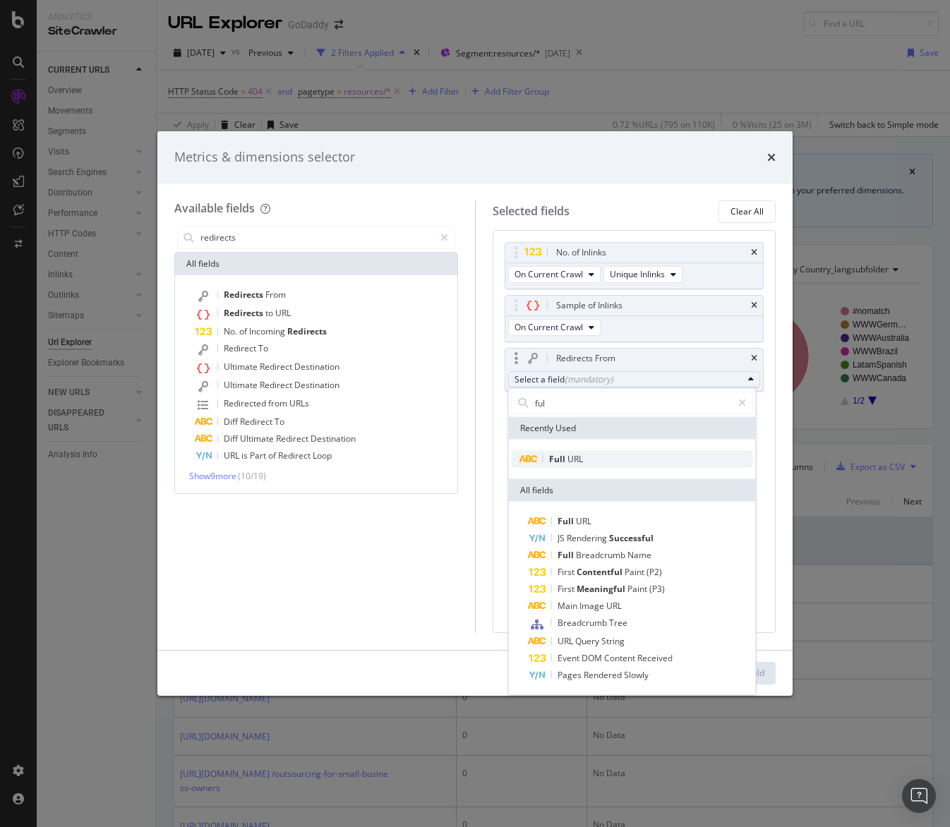
click at [599, 460] on span "Full URL" at bounding box center [631, 459] width 241 height 17
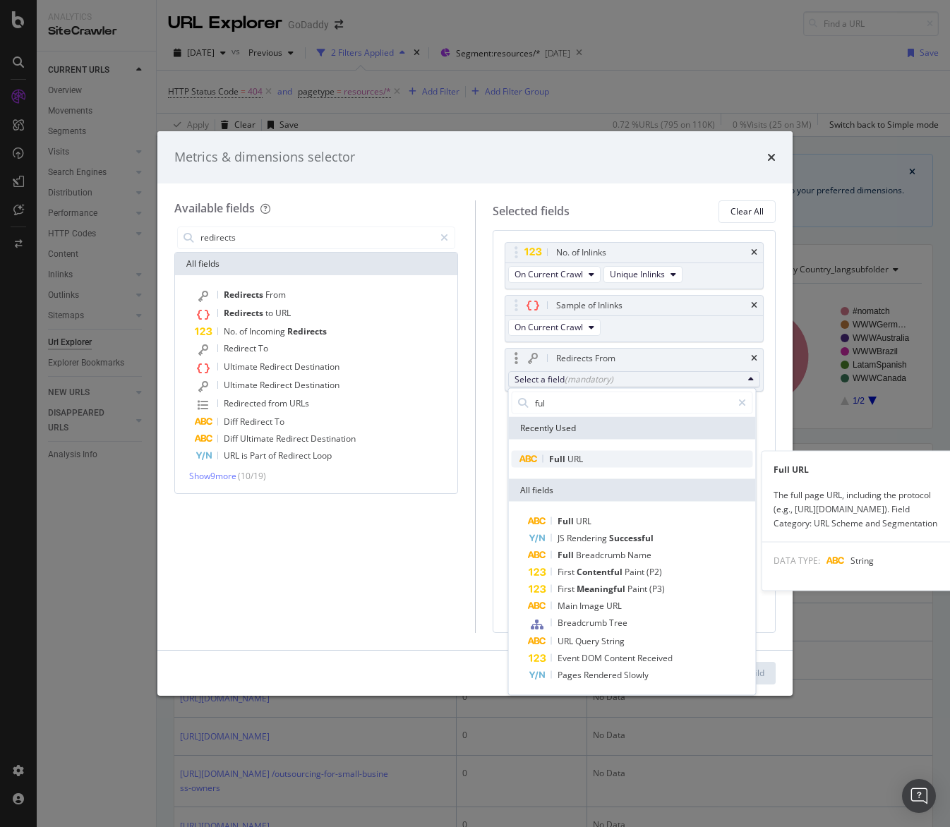
click at [645, 454] on span "Full URL" at bounding box center [631, 459] width 241 height 17
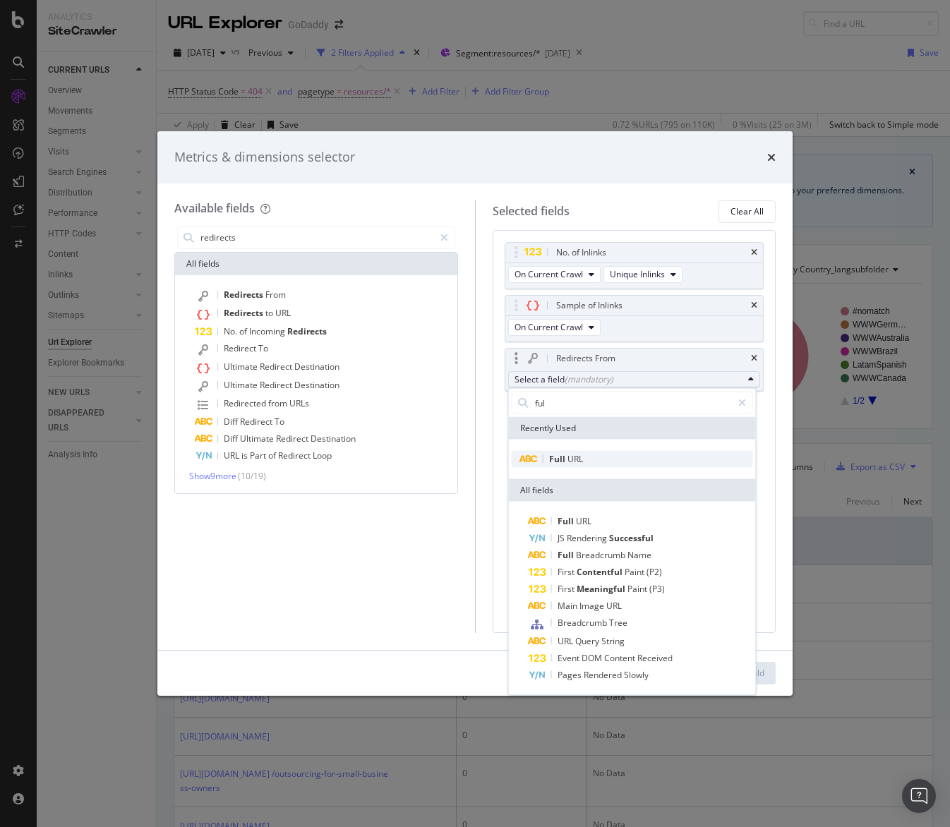
click at [603, 458] on span "Full URL" at bounding box center [631, 459] width 241 height 17
click at [561, 459] on span "Full" at bounding box center [558, 459] width 18 height 12
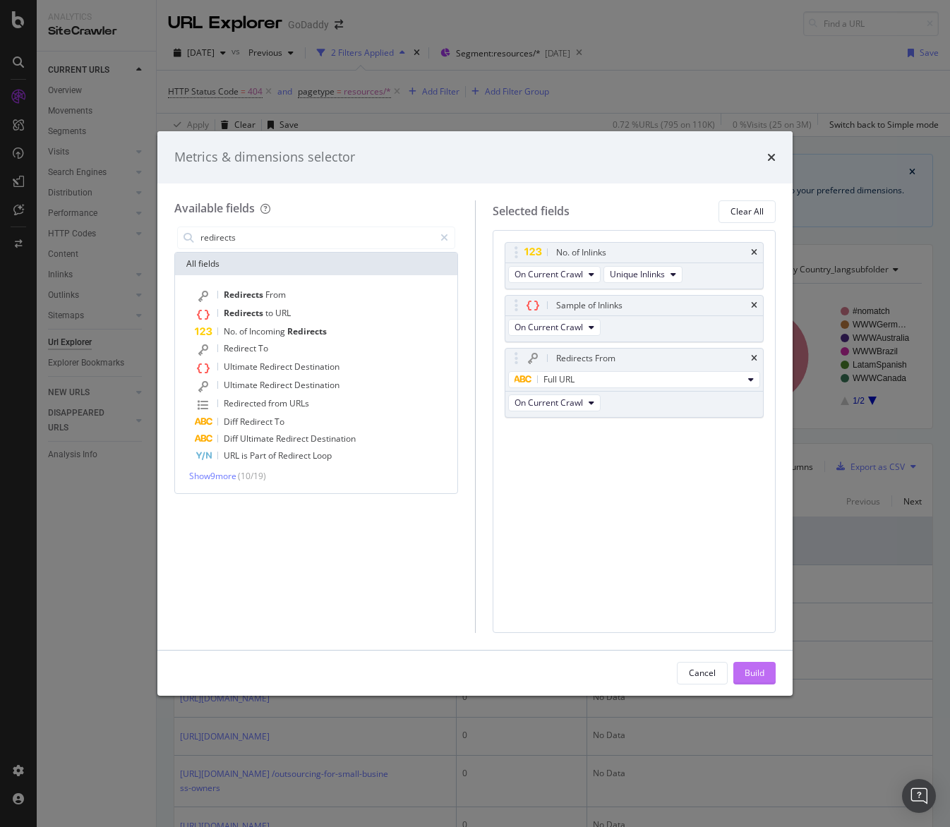
click at [757, 671] on div "Build" at bounding box center [754, 673] width 20 height 12
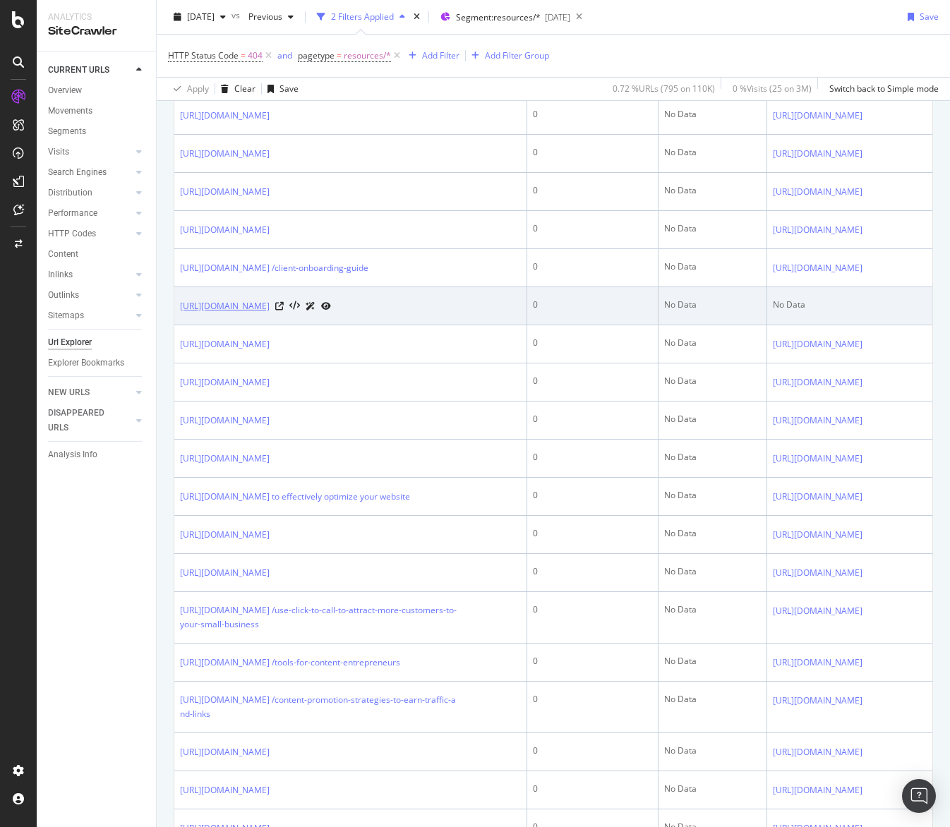
click at [269, 313] on link "https://www.godaddy.com/resources/aeposts" at bounding box center [225, 306] width 90 height 14
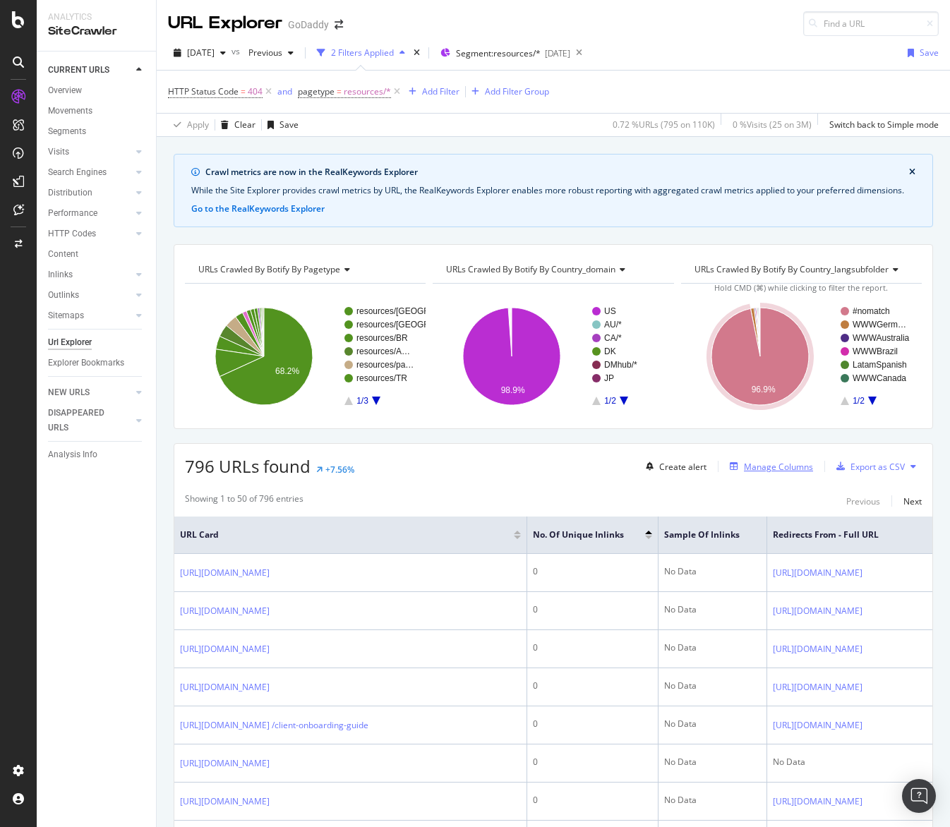
click at [753, 468] on div "Manage Columns" at bounding box center [778, 467] width 69 height 12
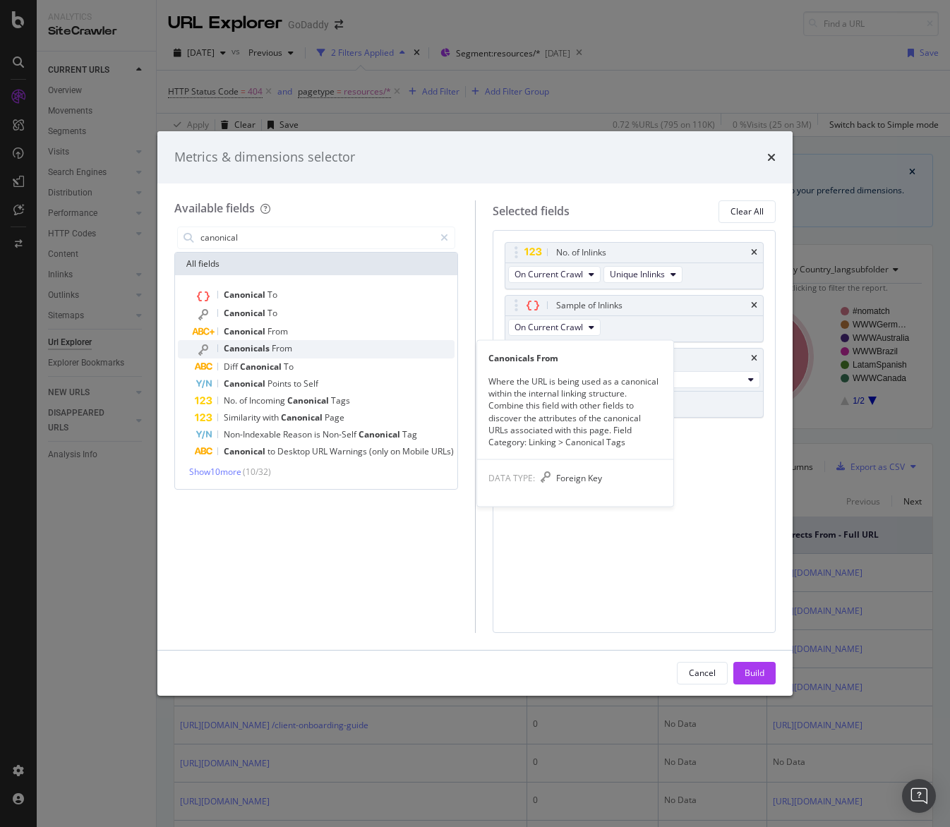
type input "canonical"
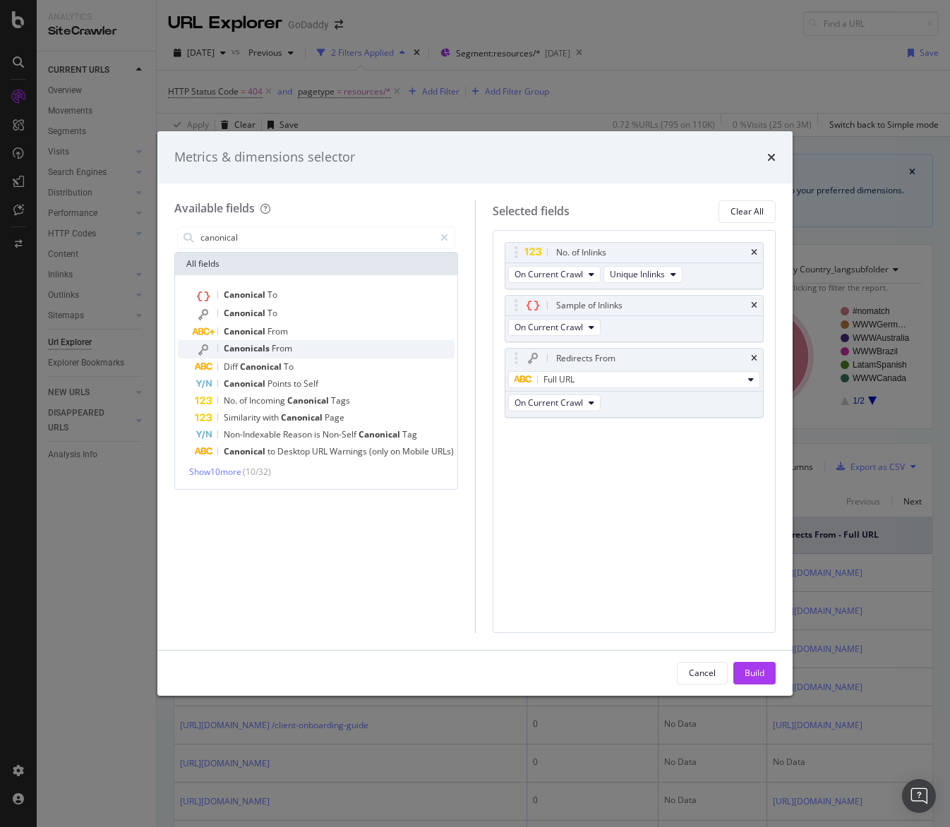
click at [420, 348] on div "Canonicals From" at bounding box center [325, 349] width 260 height 18
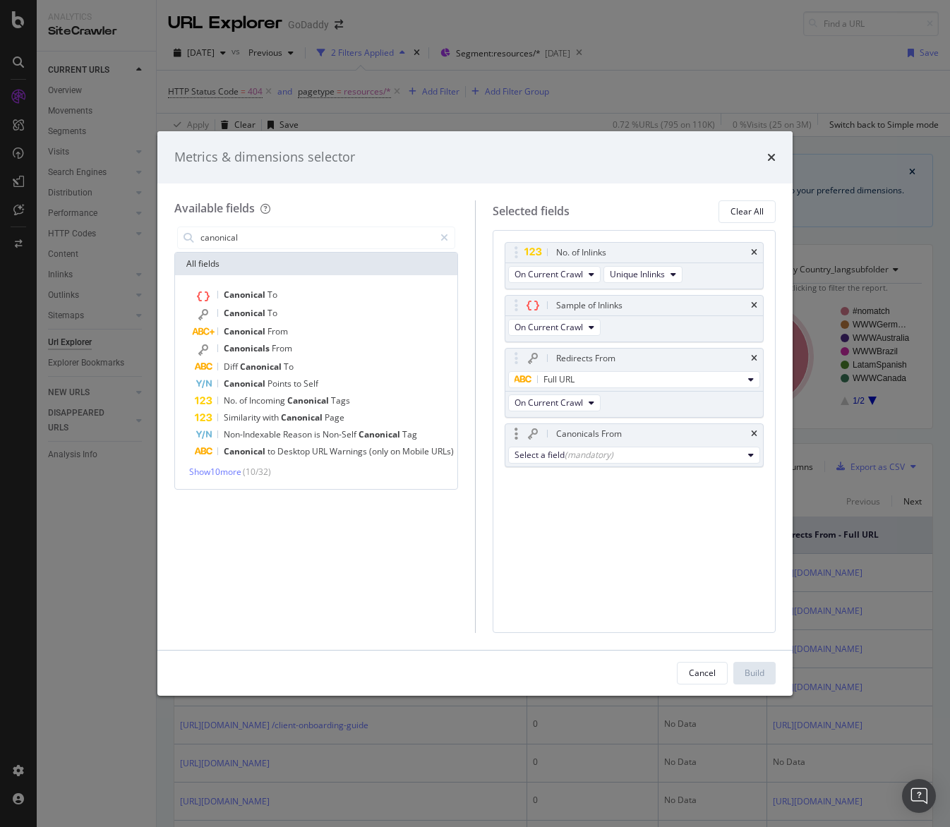
click at [697, 463] on div "Select a field (mandatory)" at bounding box center [634, 455] width 258 height 23
click at [686, 455] on div "Select a field (mandatory)" at bounding box center [628, 455] width 229 height 12
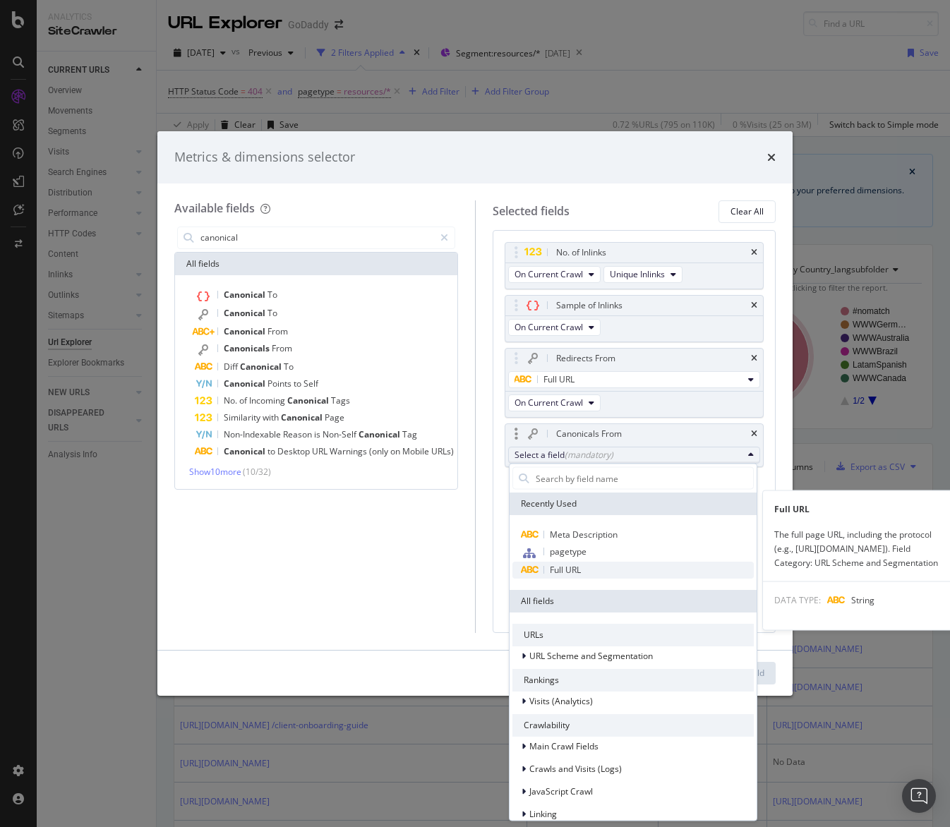
click at [631, 567] on span "Full URL" at bounding box center [632, 570] width 241 height 17
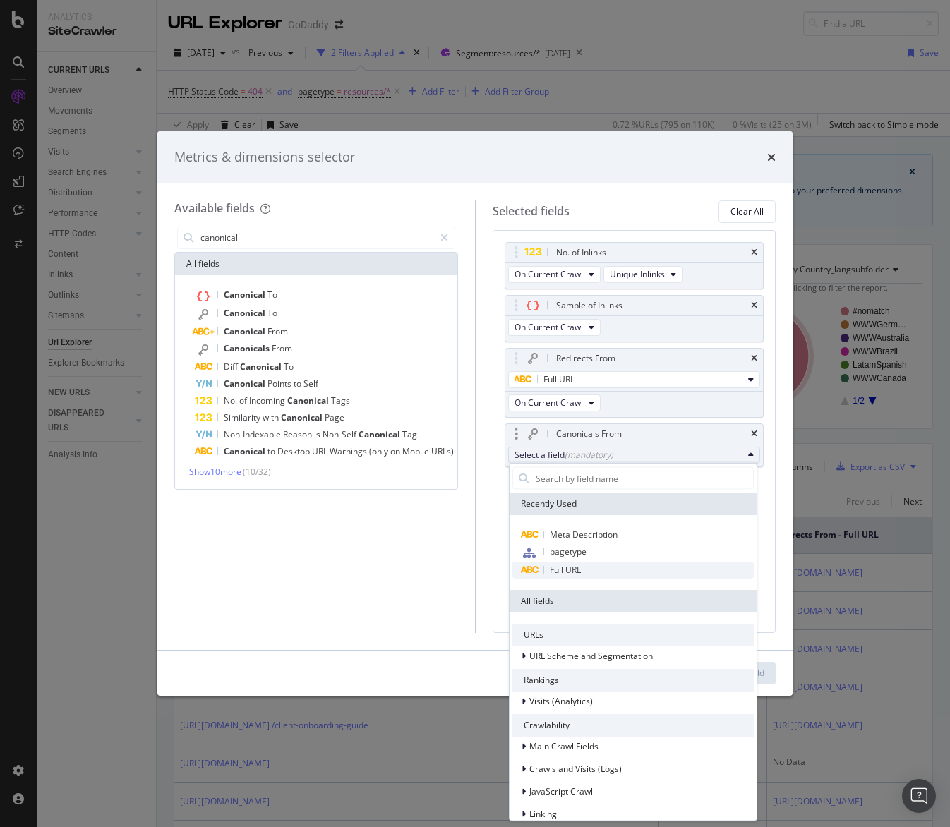
click at [630, 569] on span "Full URL" at bounding box center [632, 570] width 241 height 17
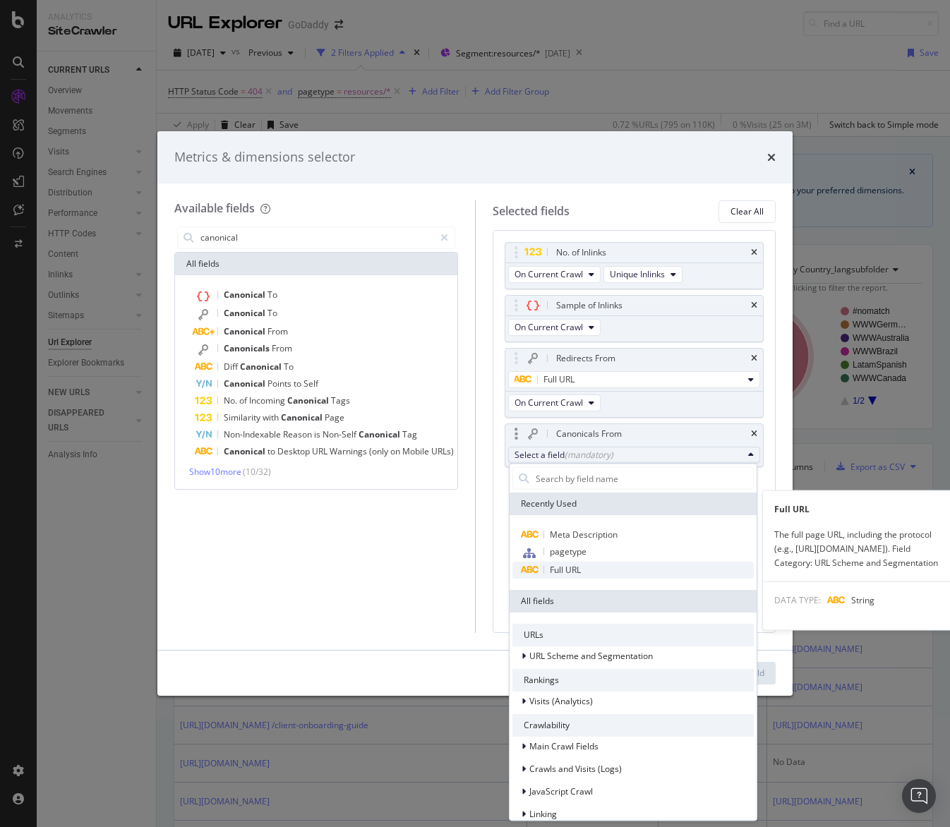
click at [581, 569] on span "Full URL" at bounding box center [632, 570] width 241 height 17
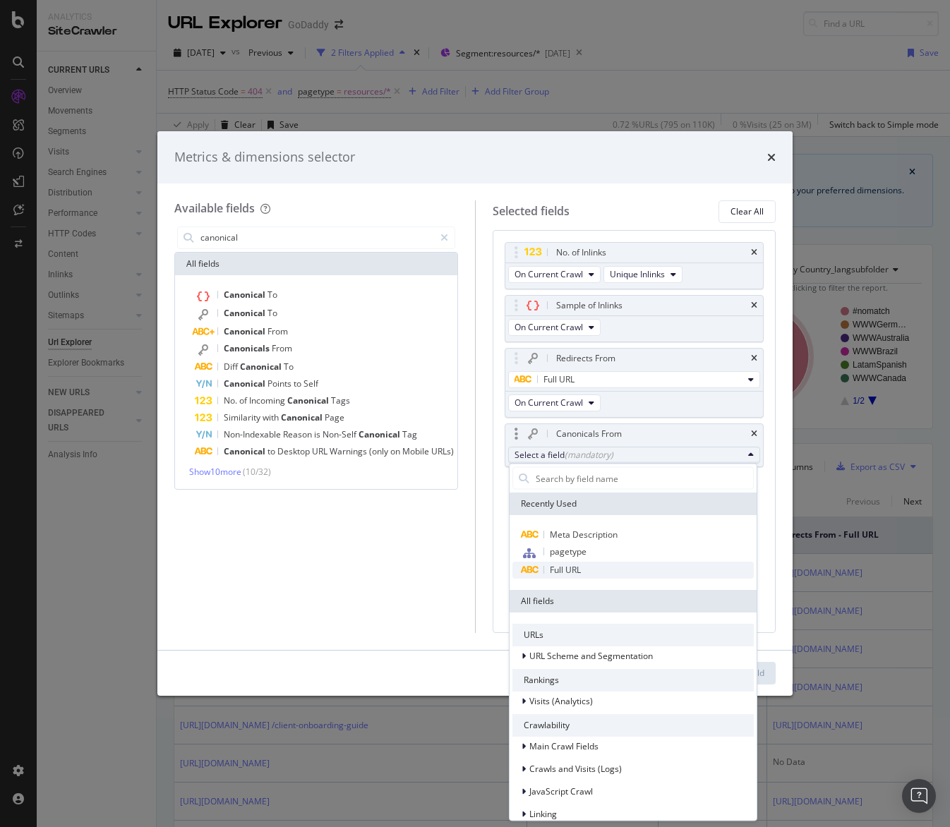
click at [568, 570] on span "Full URL" at bounding box center [565, 570] width 31 height 12
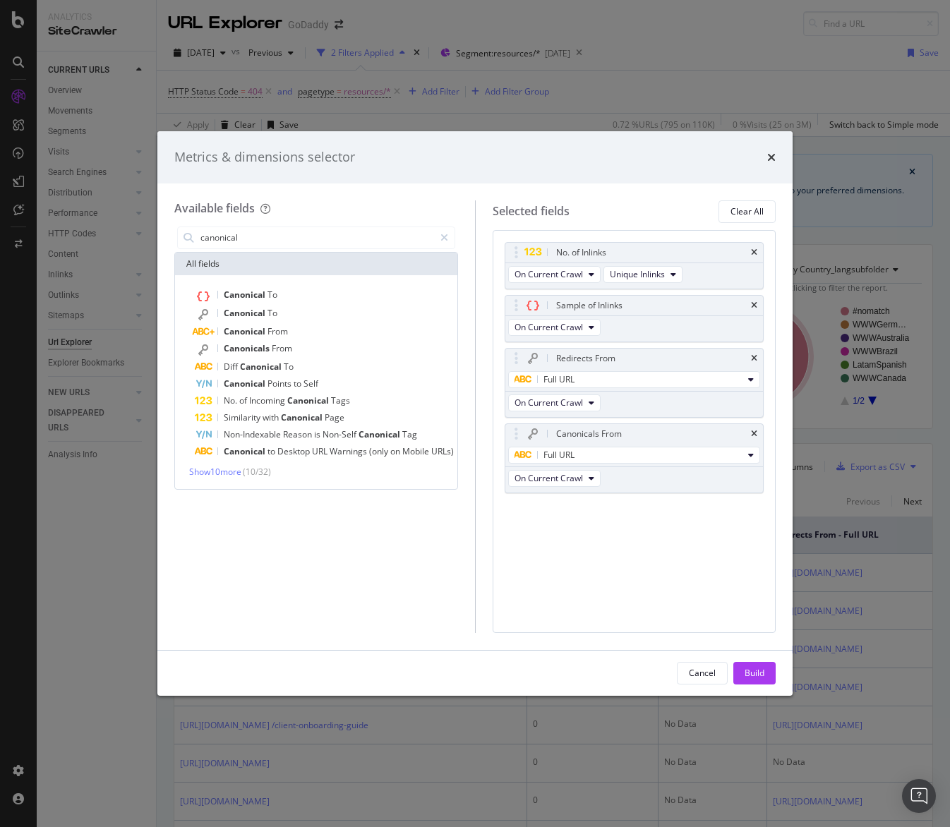
click at [740, 660] on div "Cancel Build" at bounding box center [474, 672] width 635 height 45
click at [751, 667] on div "Build" at bounding box center [754, 673] width 20 height 12
